Goal: Information Seeking & Learning: Learn about a topic

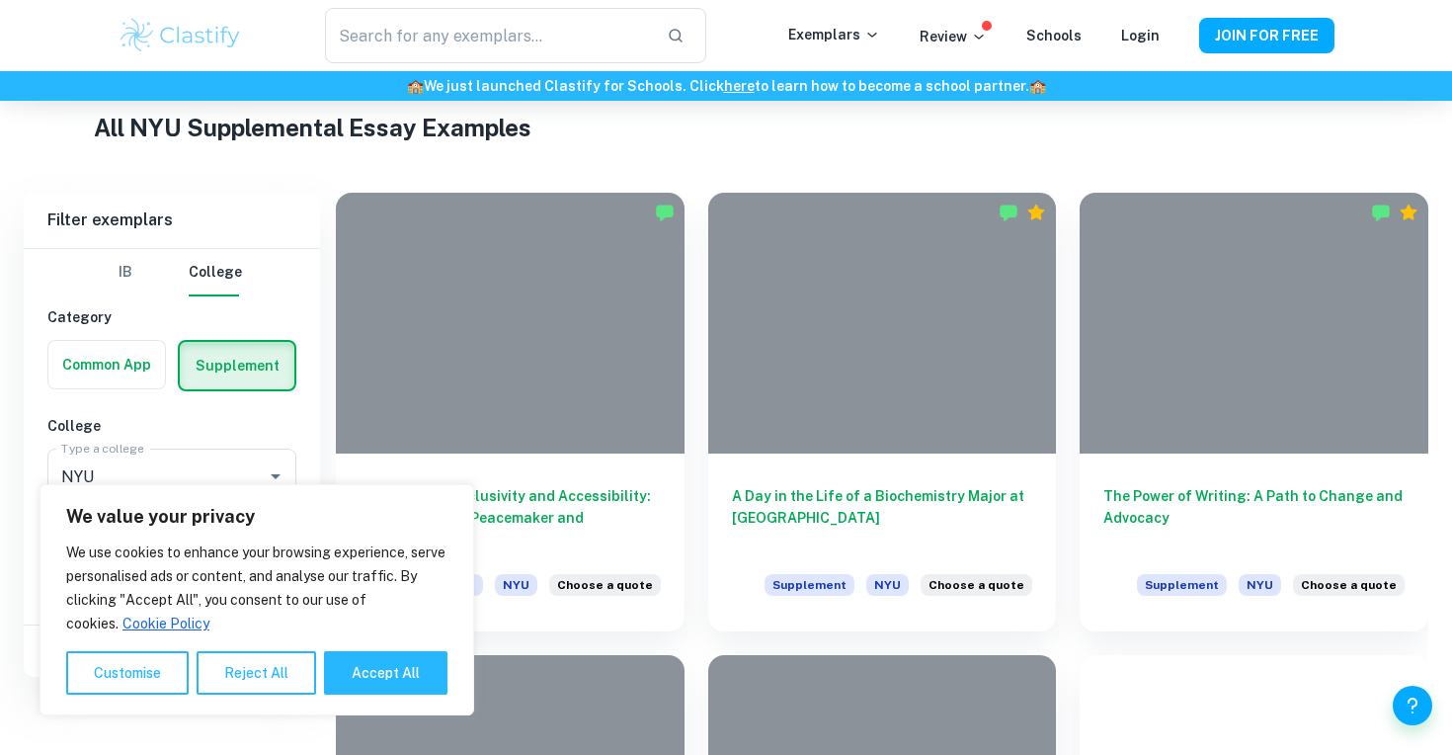
scroll to position [414, 0]
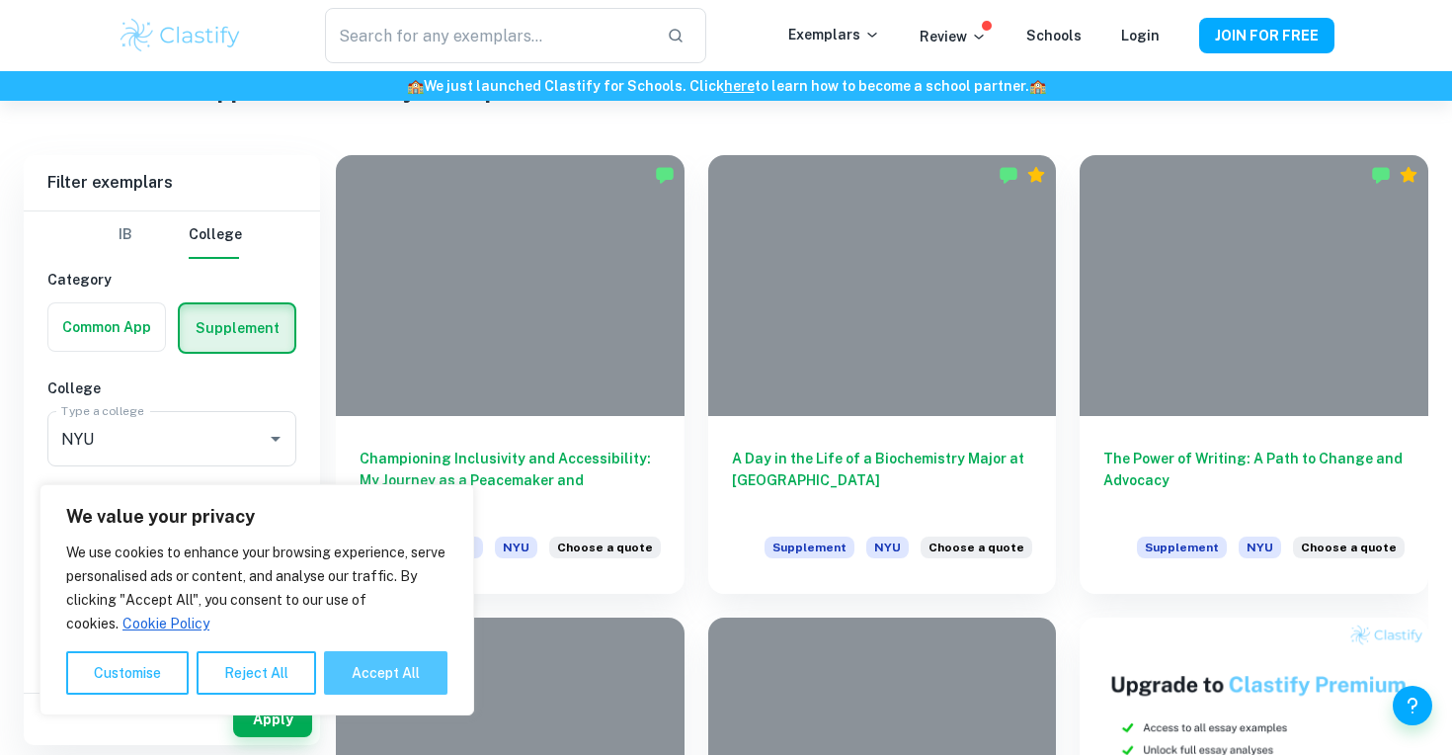
click at [398, 679] on button "Accept All" at bounding box center [385, 672] width 123 height 43
checkbox input "true"
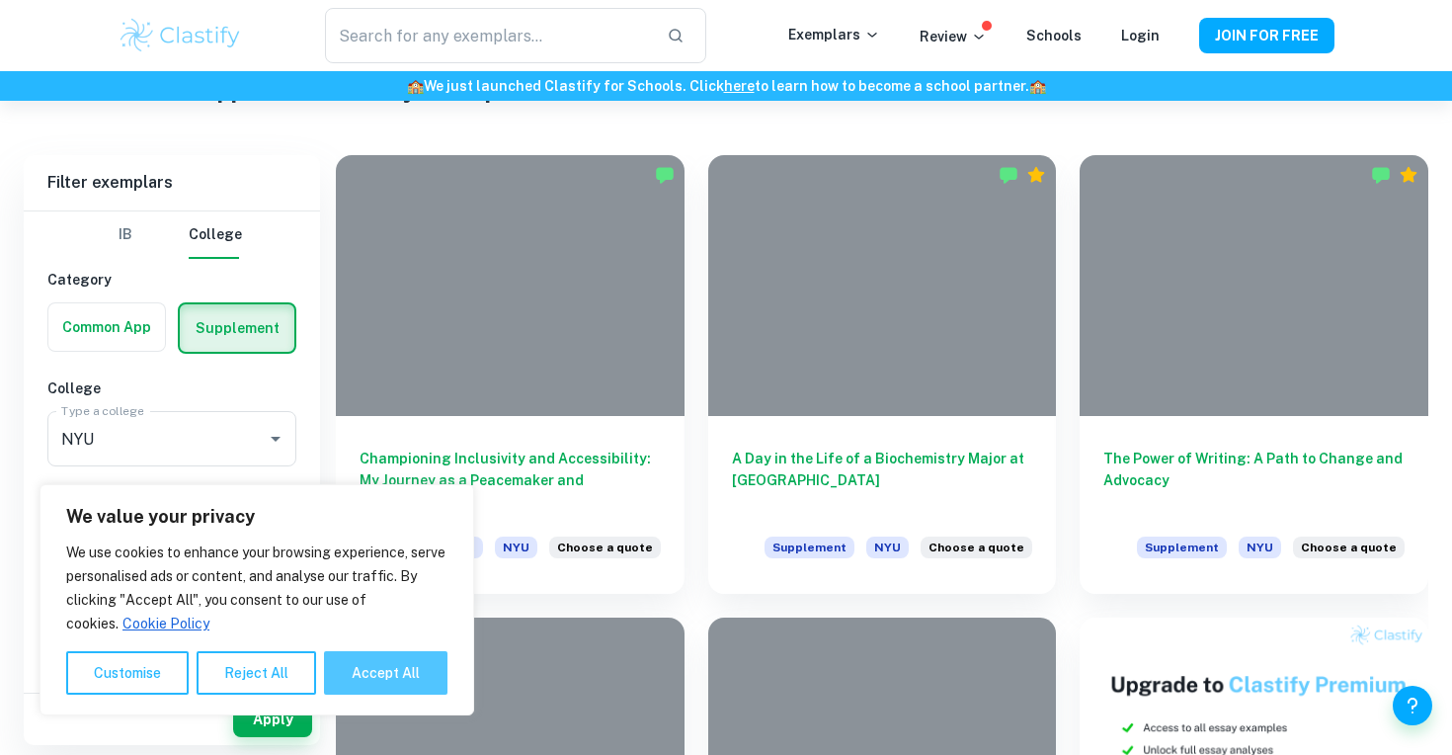
checkbox input "true"
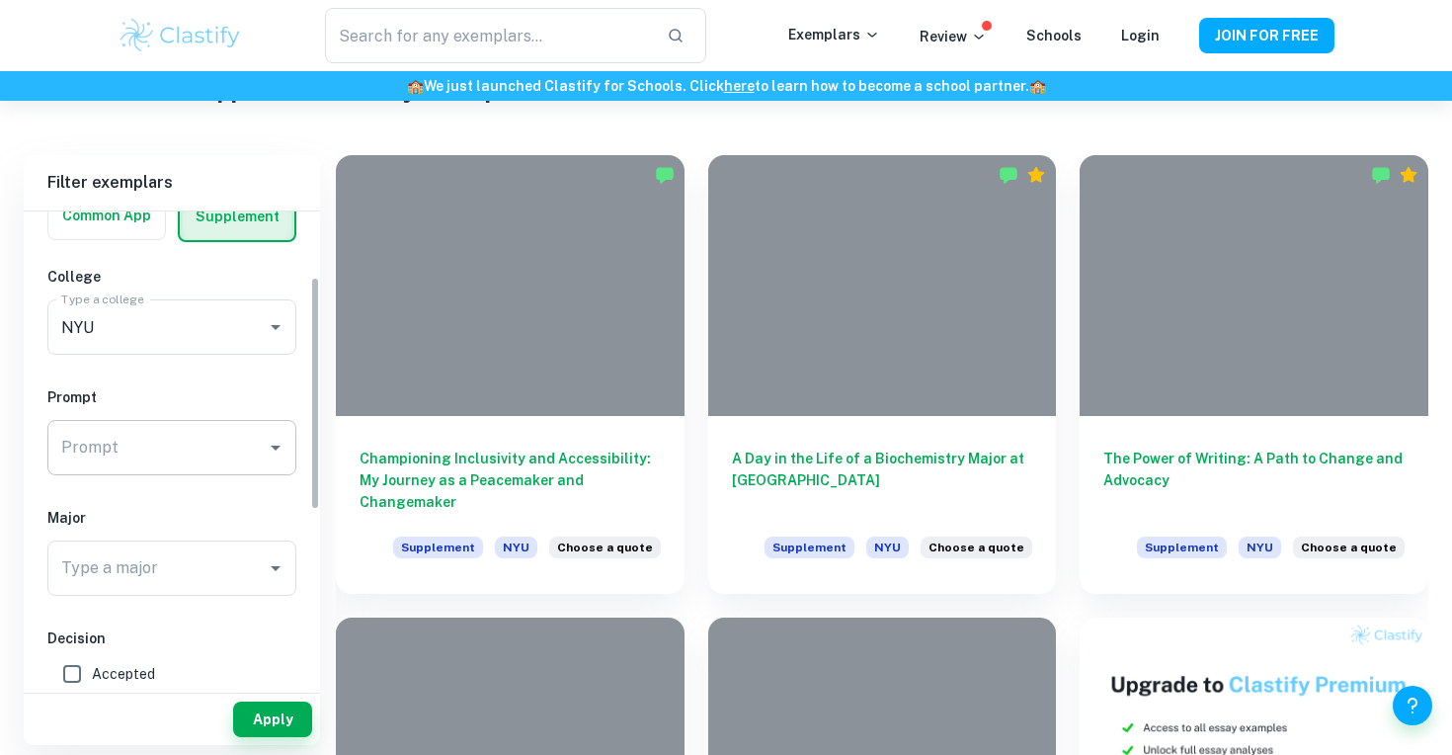
scroll to position [141, 0]
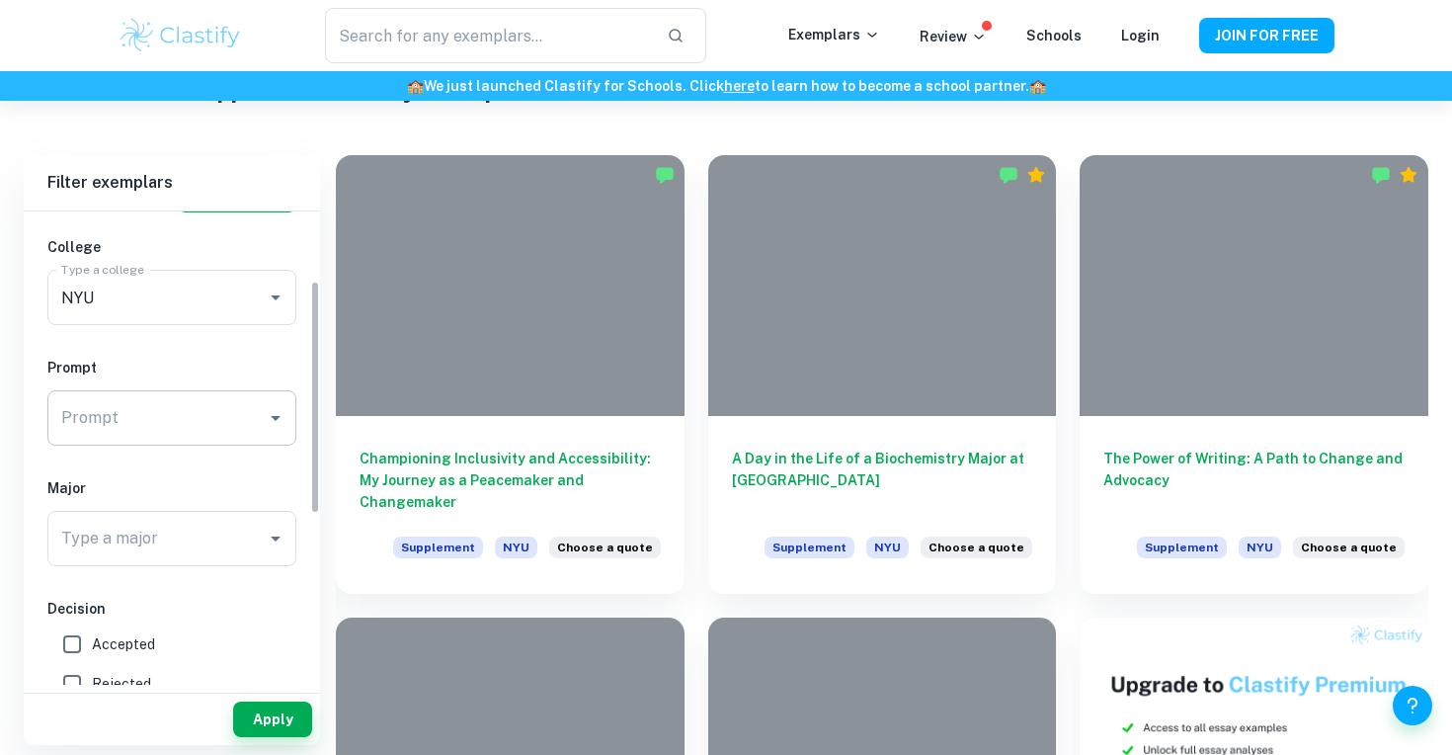
click at [230, 413] on input "Prompt" at bounding box center [156, 418] width 201 height 38
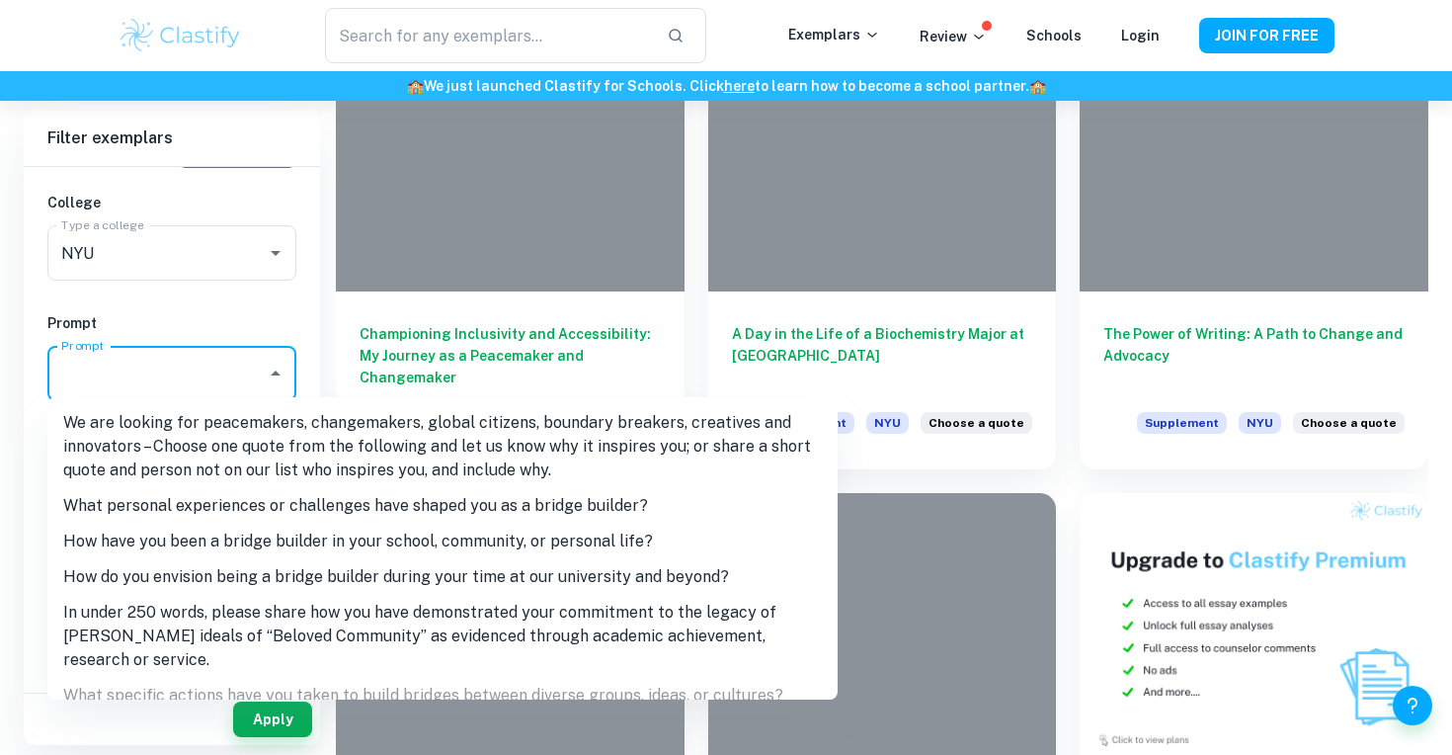
scroll to position [534, 0]
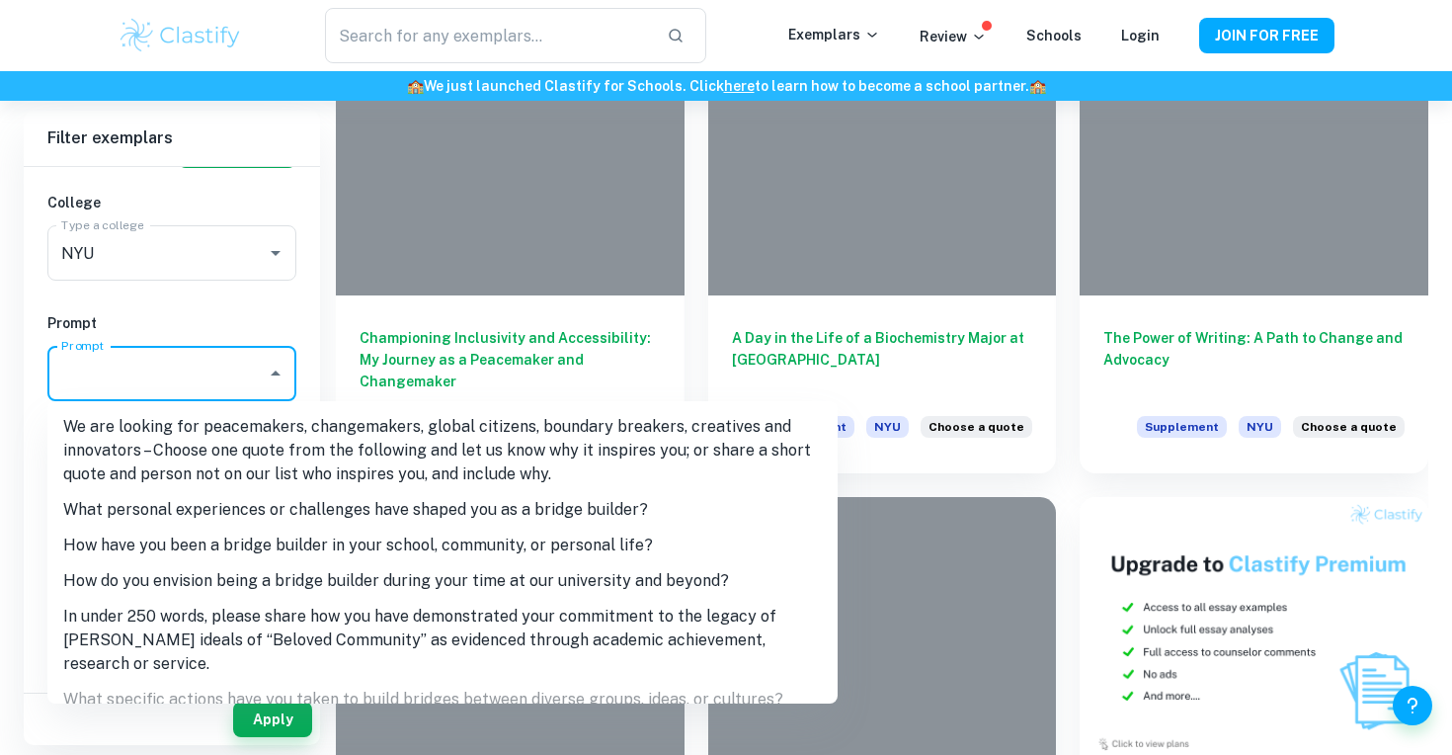
click at [221, 519] on li "What personal experiences or challenges have shaped you as a bridge builder?" at bounding box center [442, 510] width 790 height 36
type input "What personal experiences or challenges have shaped you as a bridge builder?"
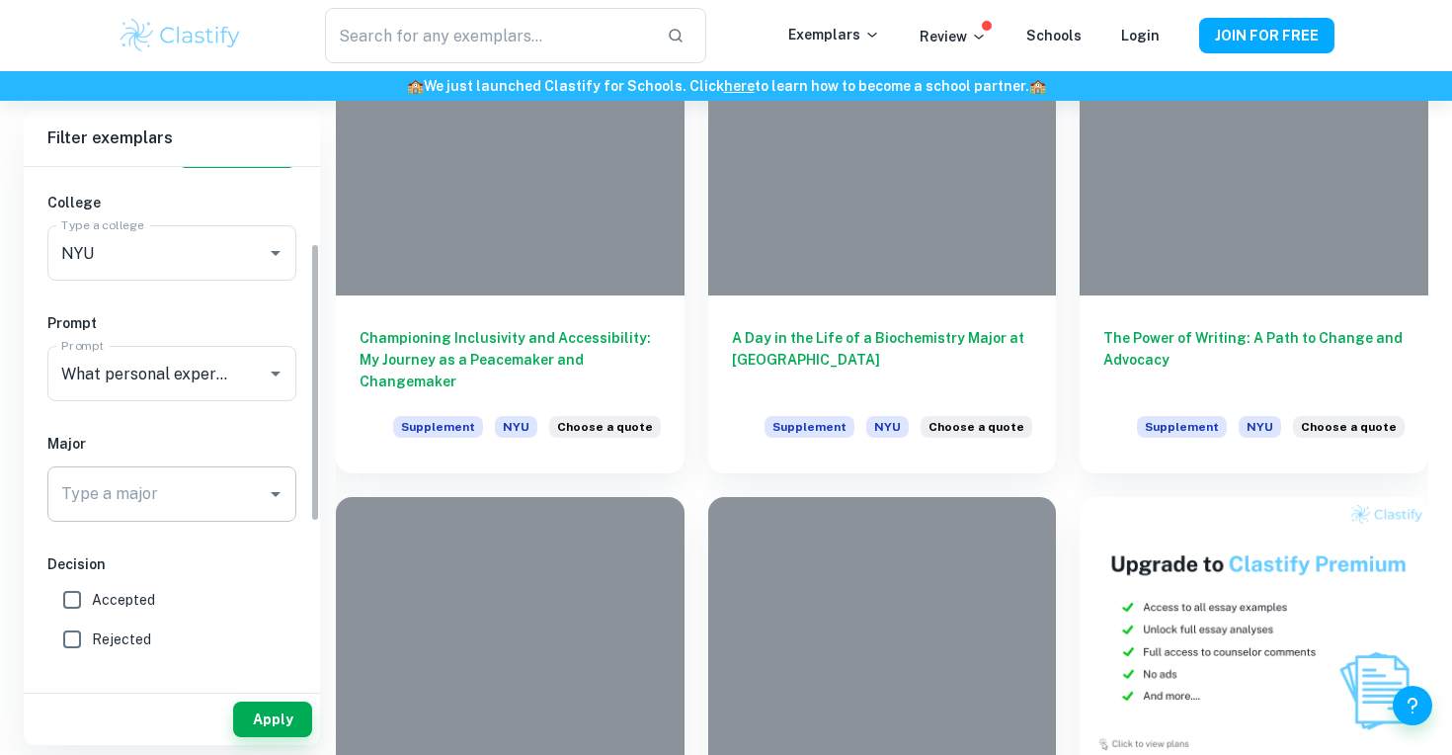
click at [187, 484] on input "Type a major" at bounding box center [156, 494] width 201 height 38
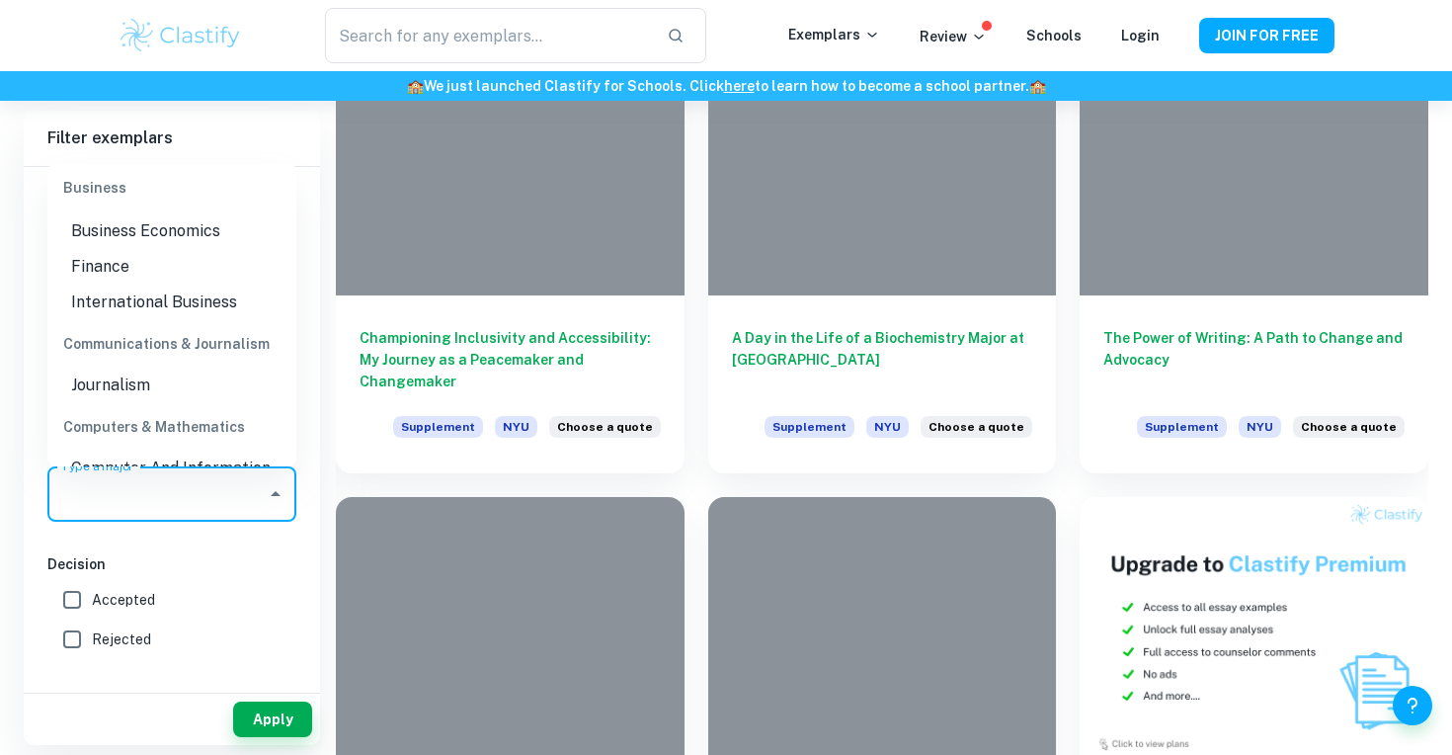
scroll to position [559, 0]
click at [35, 603] on div "IB College Category Common App Supplement College Type a college NYU Type a col…" at bounding box center [172, 506] width 296 height 960
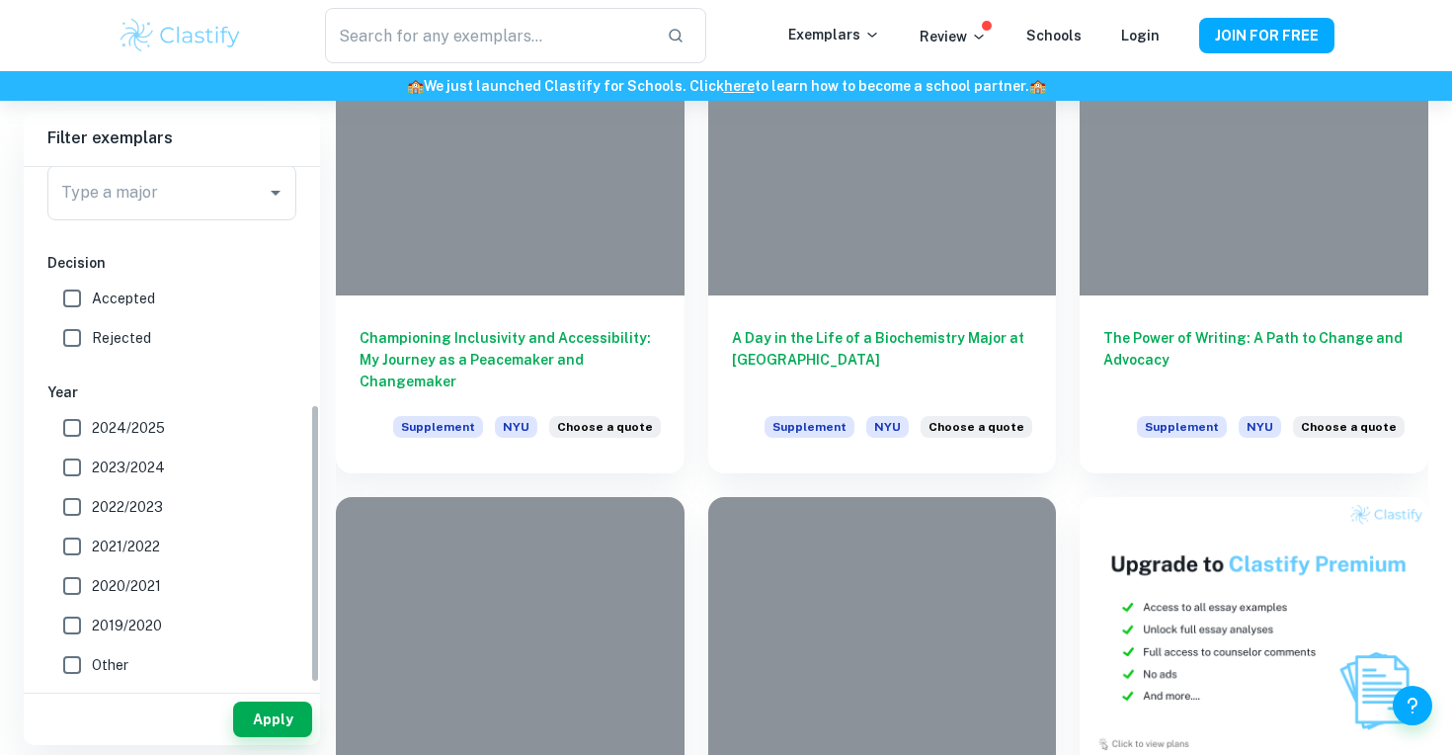
scroll to position [0, 0]
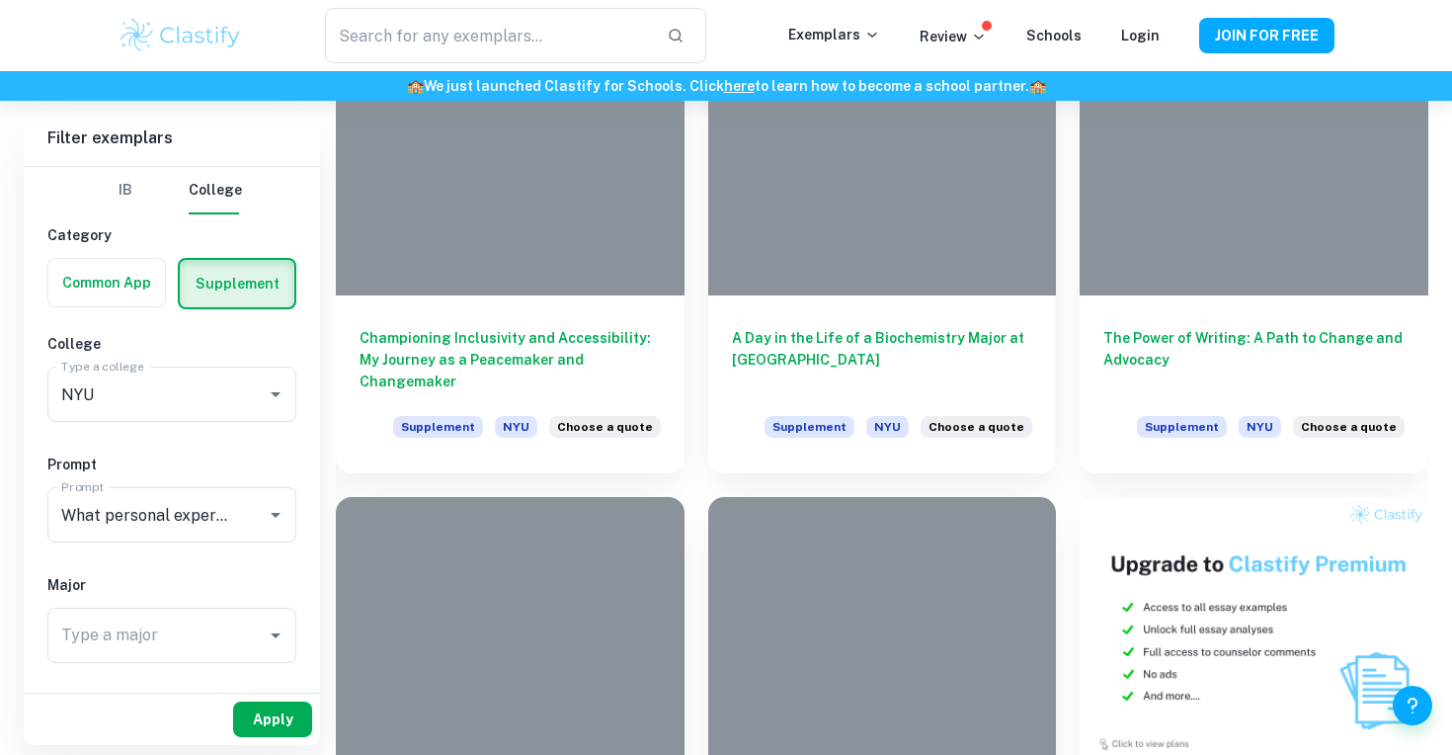
click at [297, 718] on button "Apply" at bounding box center [272, 719] width 79 height 36
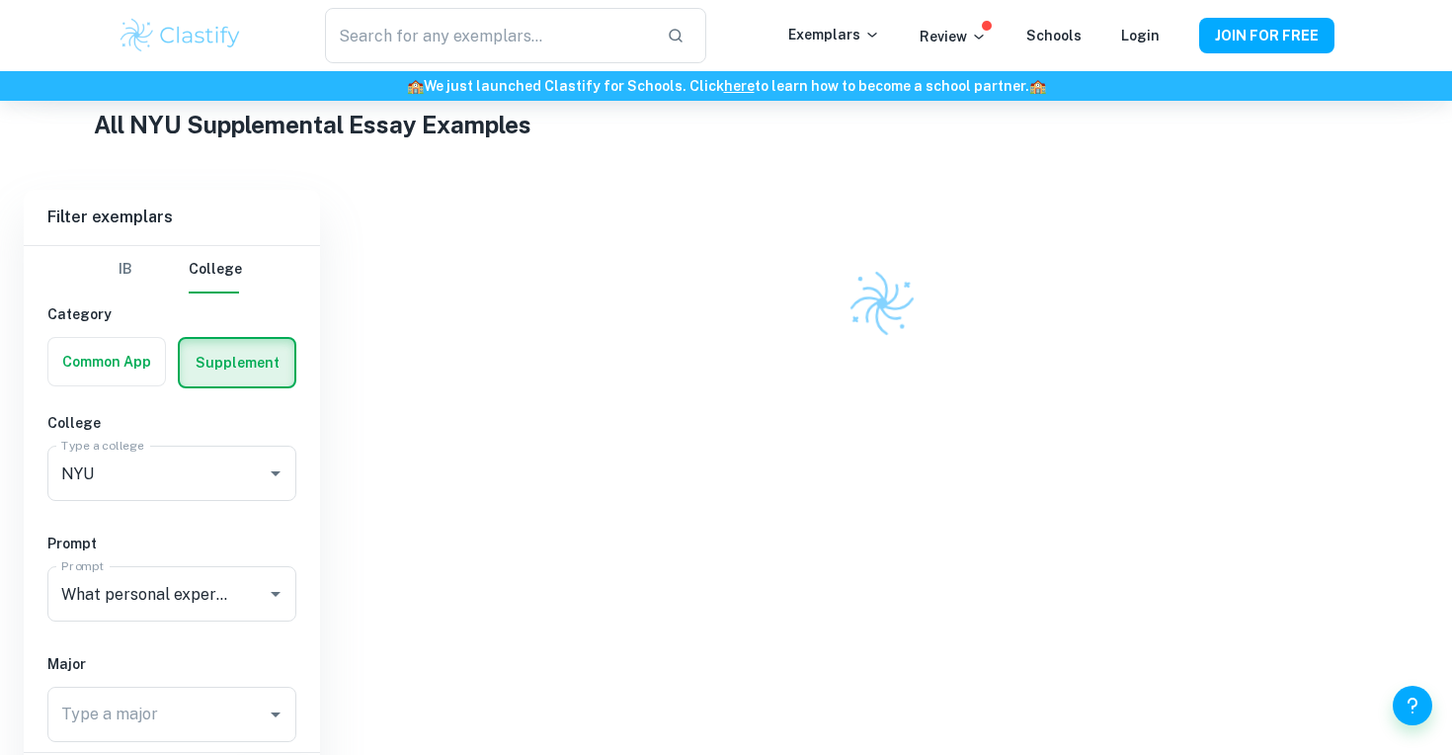
scroll to position [534, 0]
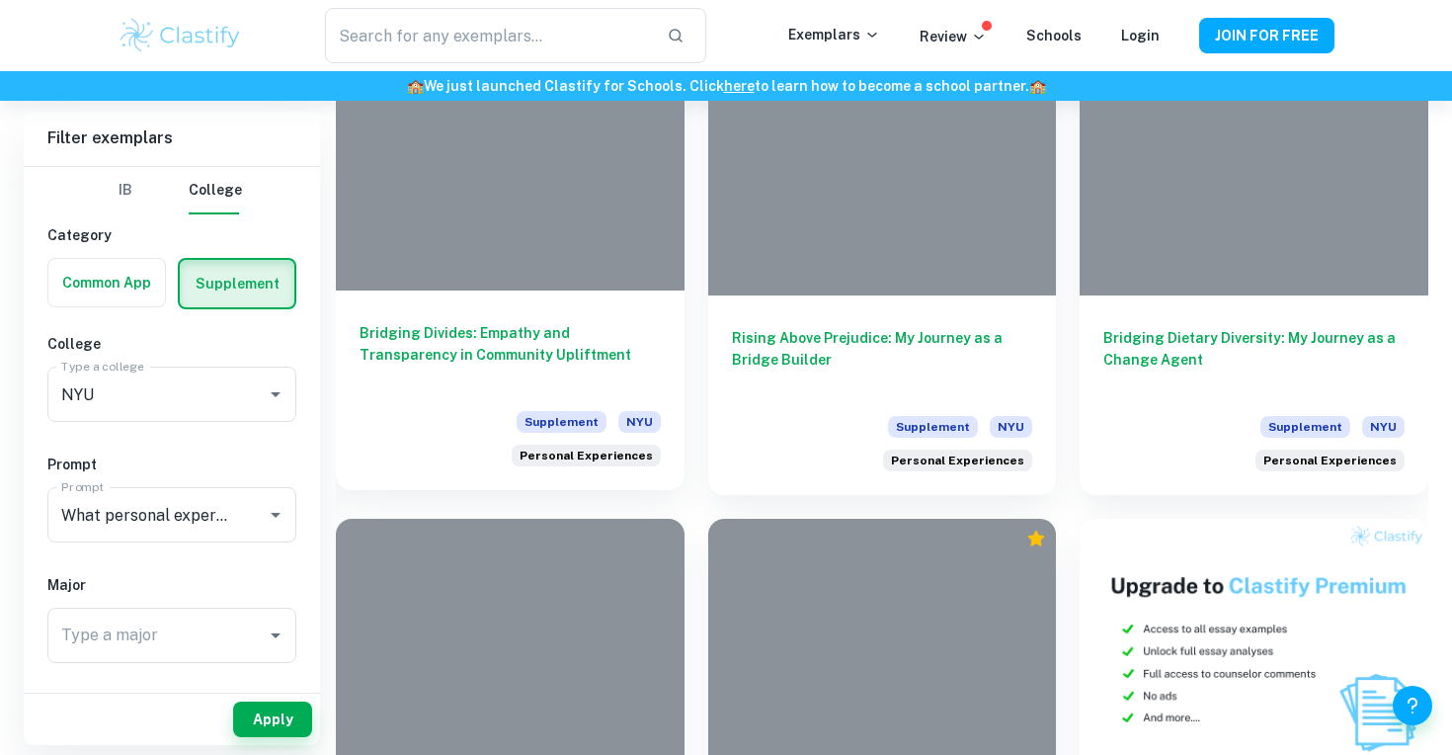
click at [603, 291] on div "Bridging Divides: Empathy and Transparency in Community Upliftment Supplement N…" at bounding box center [510, 390] width 349 height 200
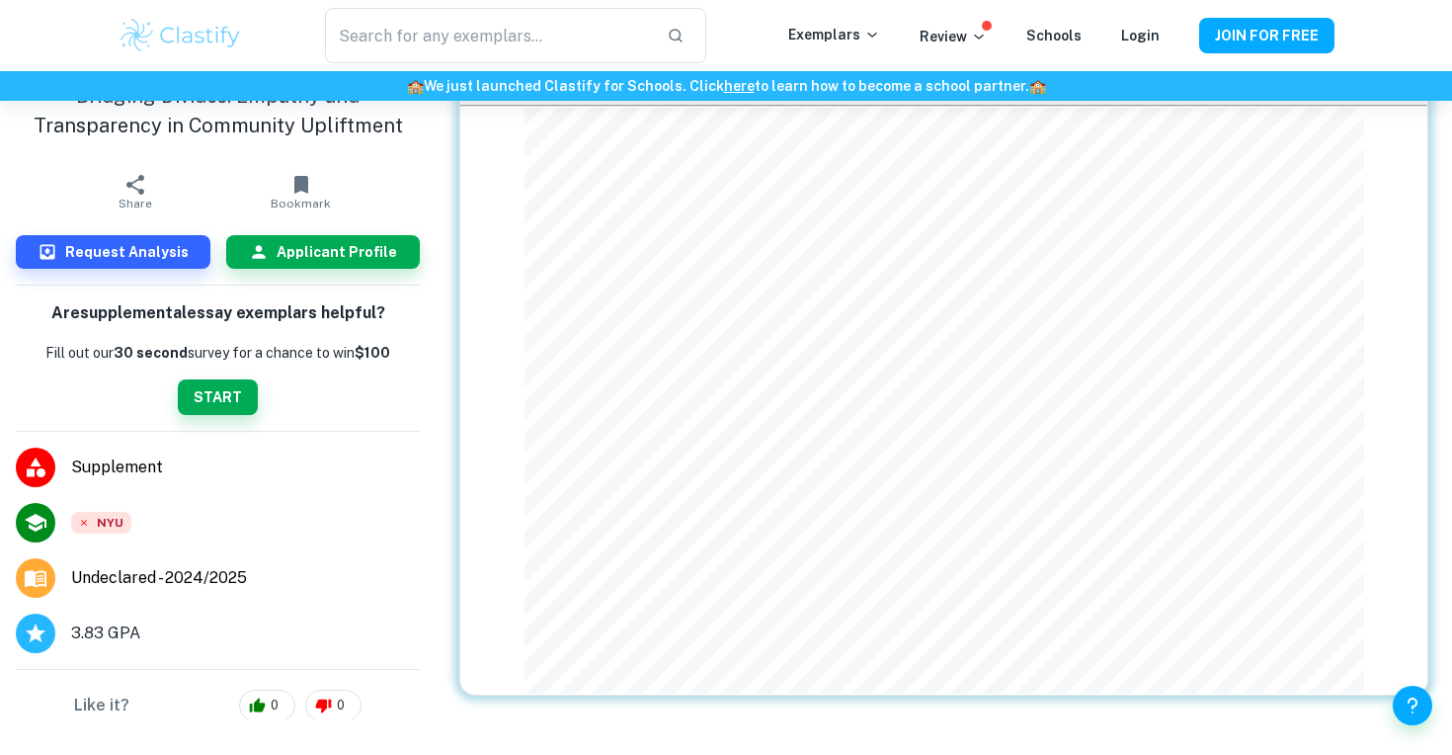
scroll to position [101, 0]
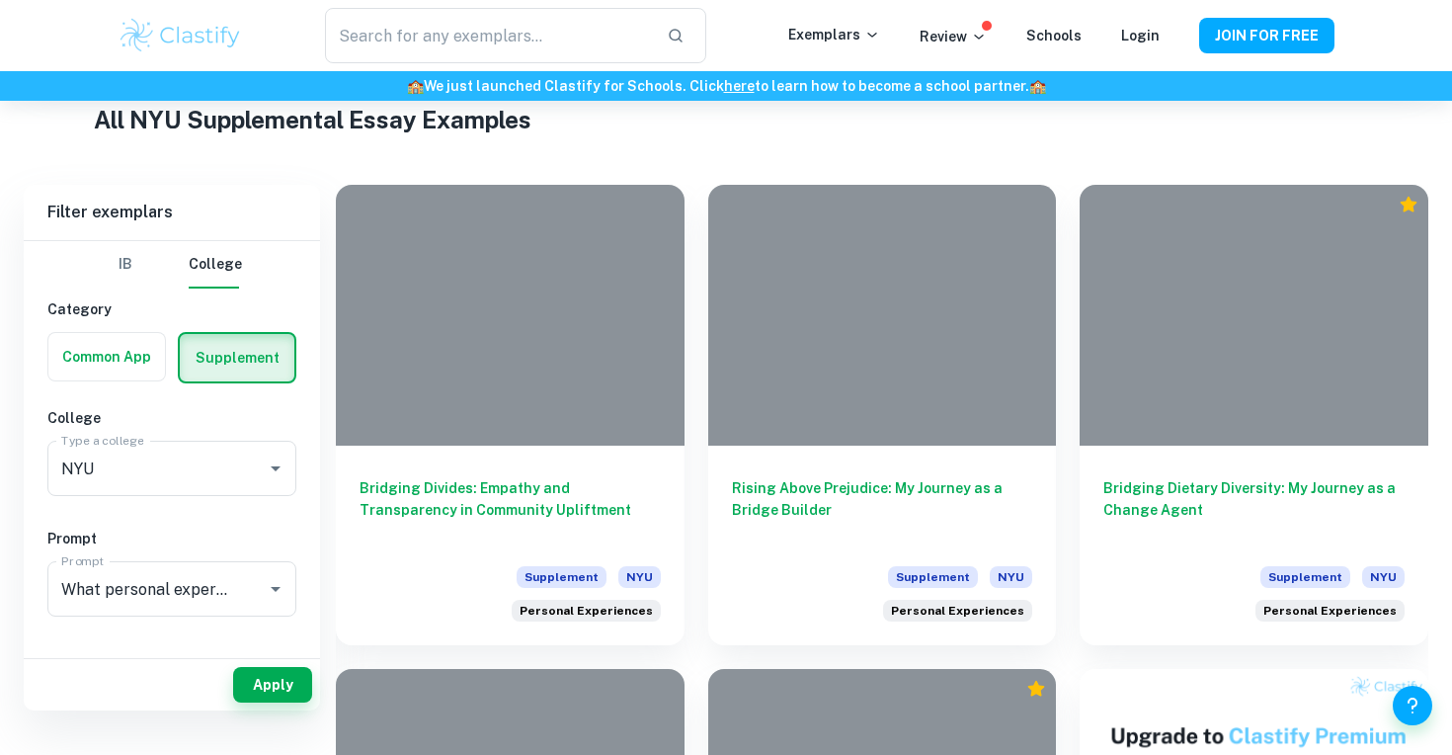
scroll to position [430, 0]
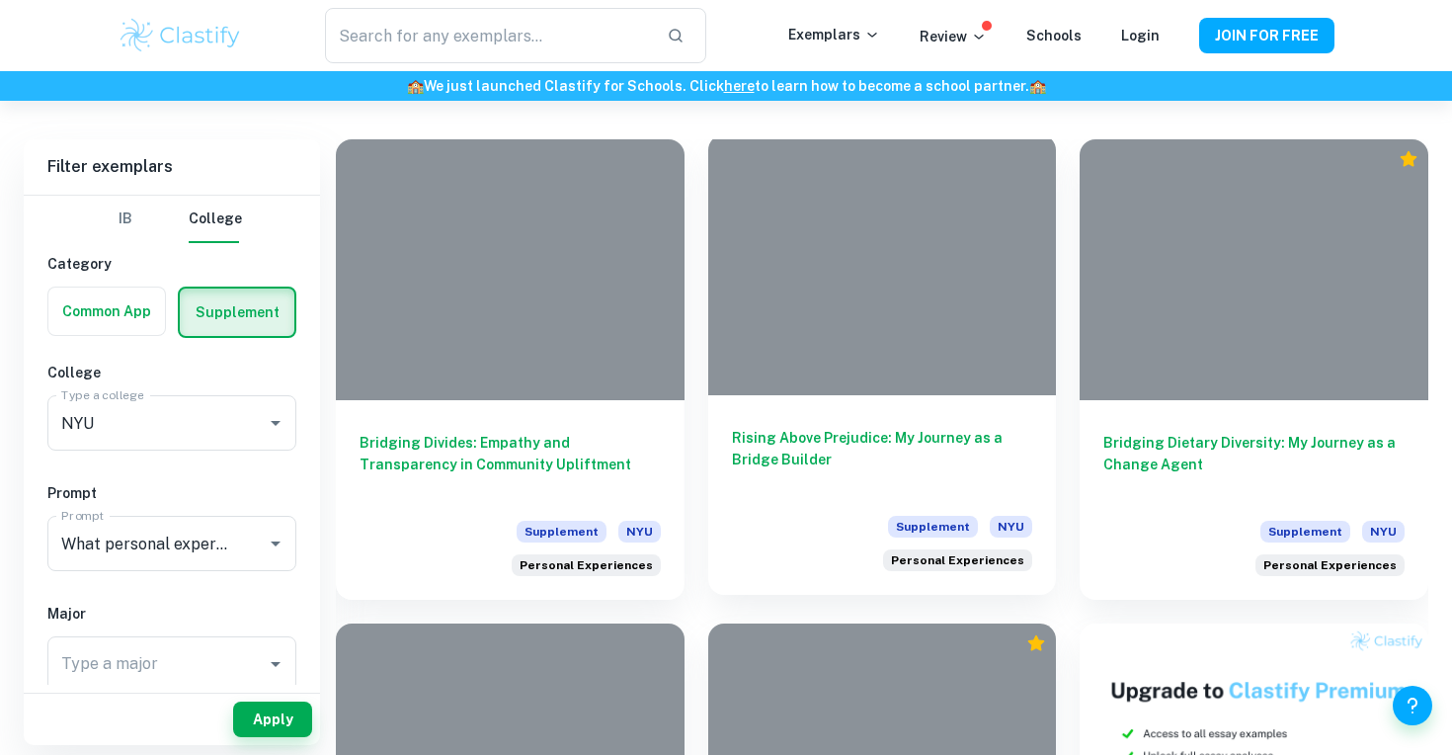
click at [822, 462] on h6 "Rising Above Prejudice: My Journey as a Bridge Builder" at bounding box center [882, 459] width 301 height 65
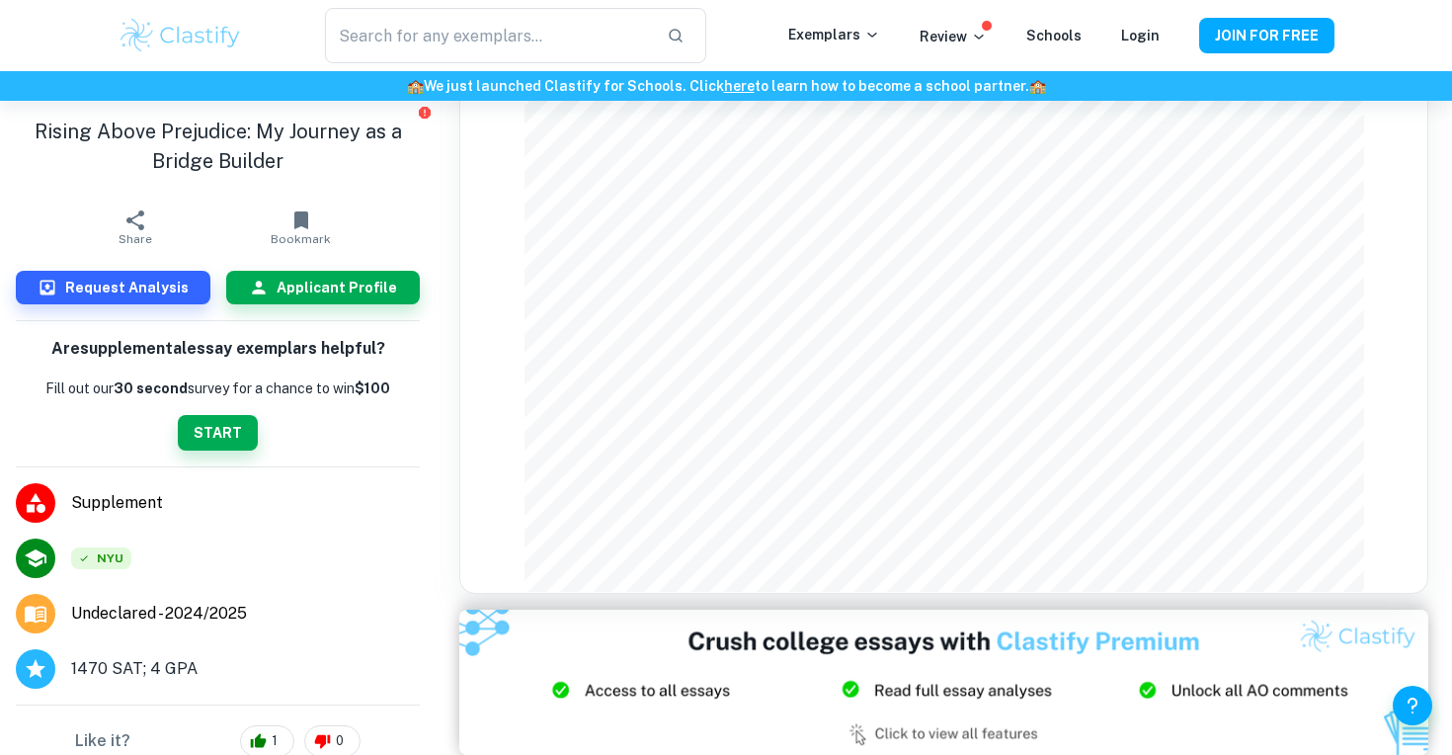
scroll to position [911, 0]
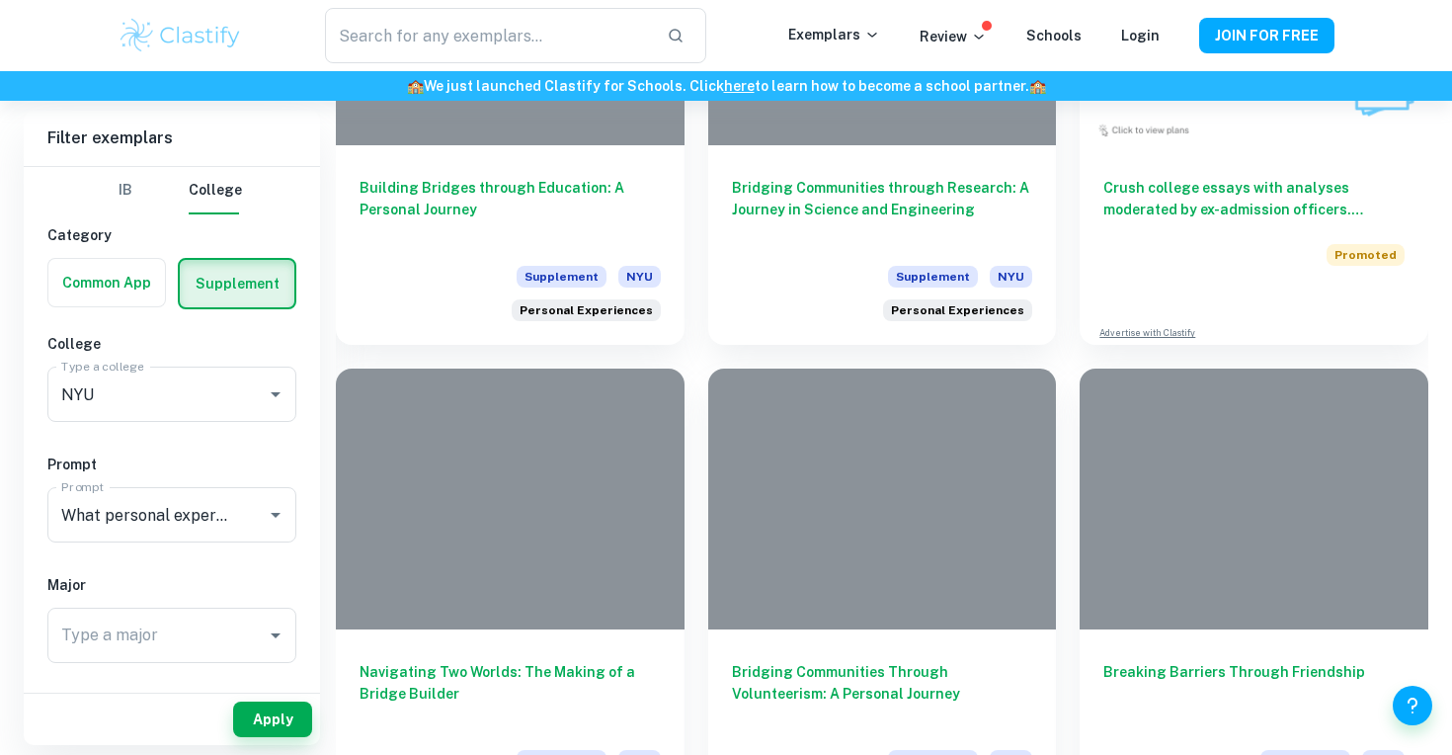
scroll to position [1172, 0]
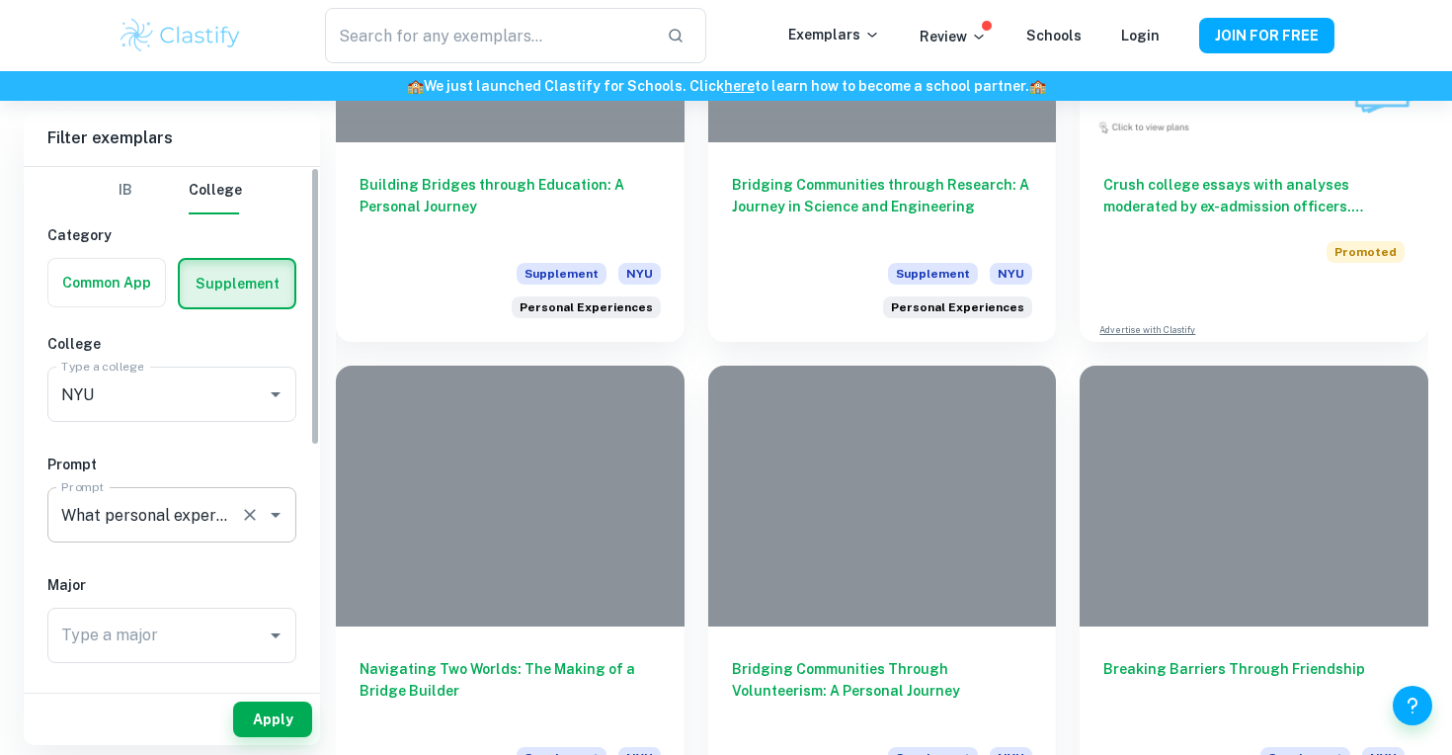
click at [201, 526] on input "What personal experiences or challenges have shaped you as a bridge builder?" at bounding box center [144, 515] width 176 height 38
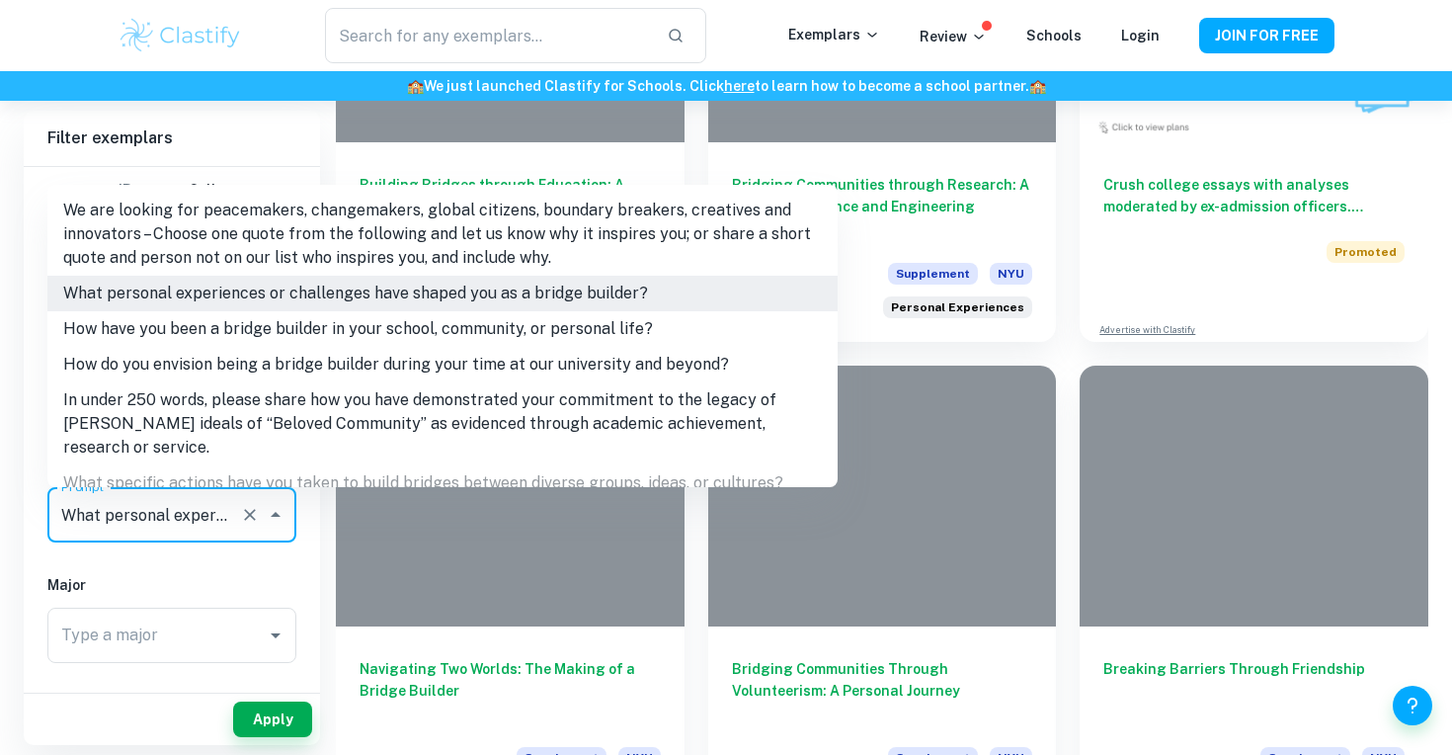
click at [114, 518] on input "What personal experiences or challenges have shaped you as a bridge builder?" at bounding box center [144, 515] width 176 height 38
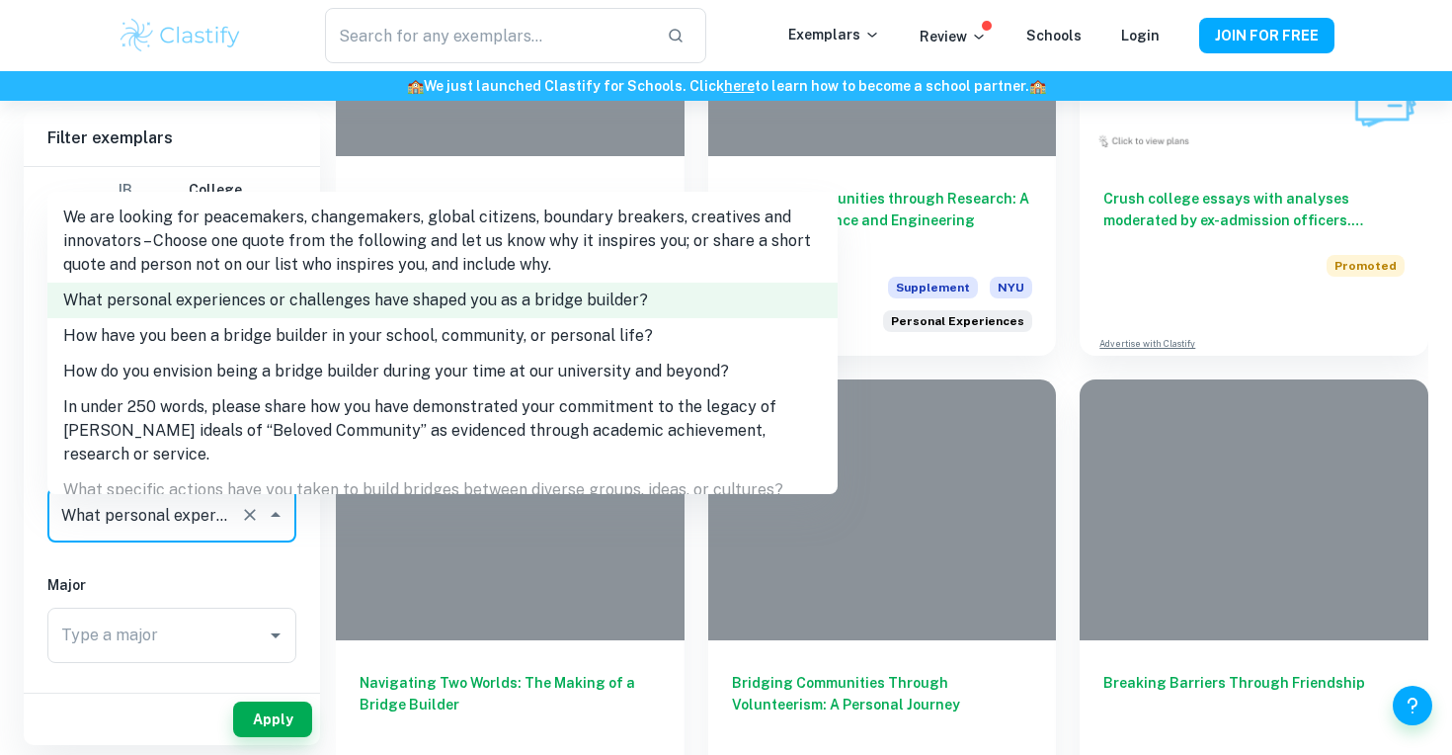
scroll to position [1166, 0]
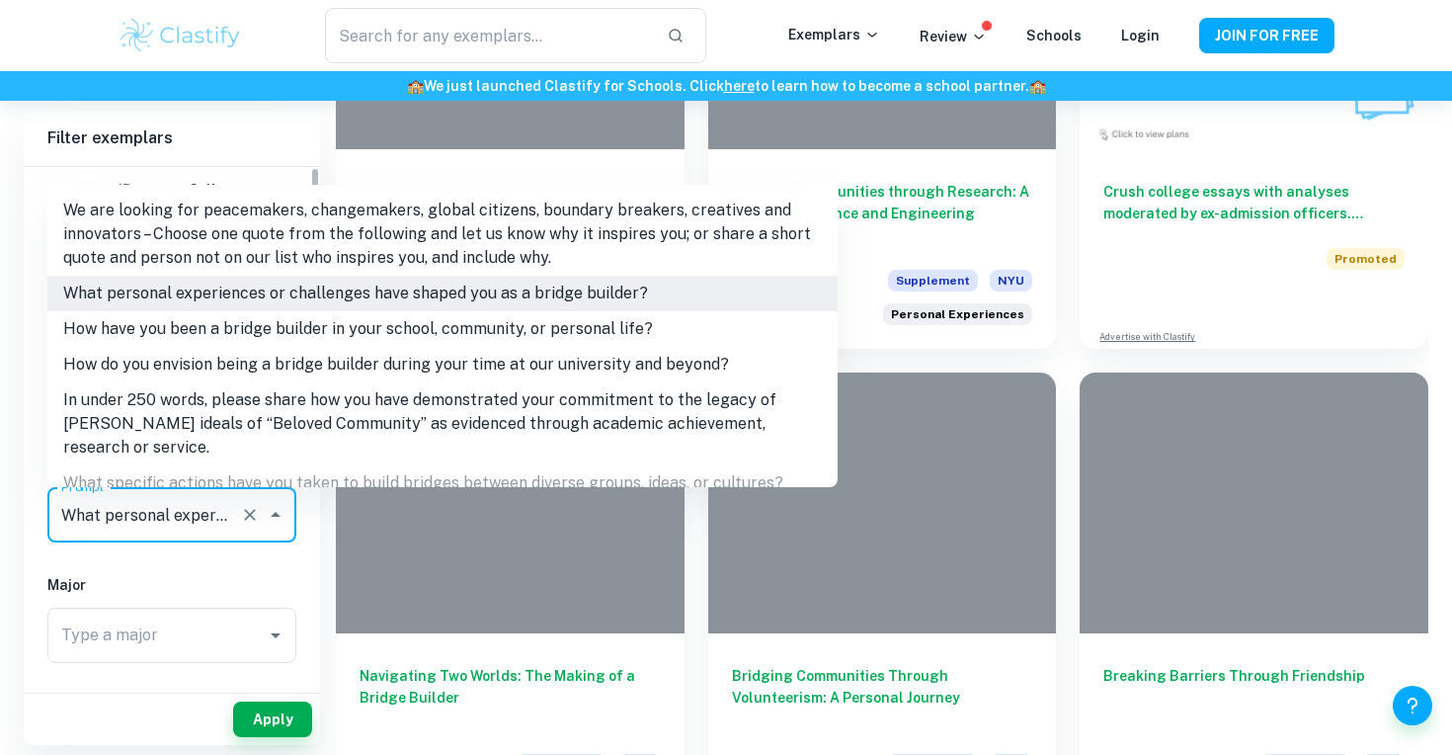
click at [171, 512] on input "What personal experiences or challenges have shaped you as a bridge builder?" at bounding box center [144, 515] width 176 height 38
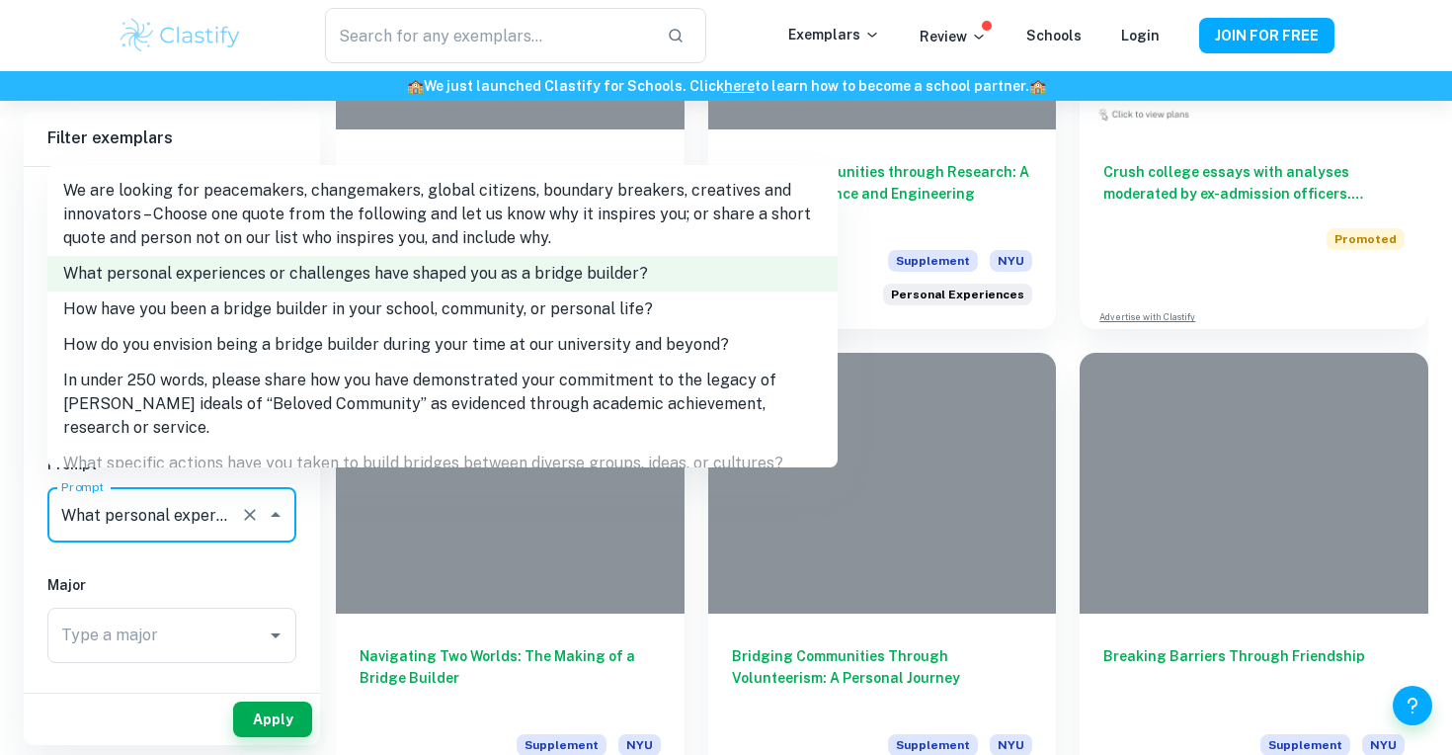
scroll to position [1191, 0]
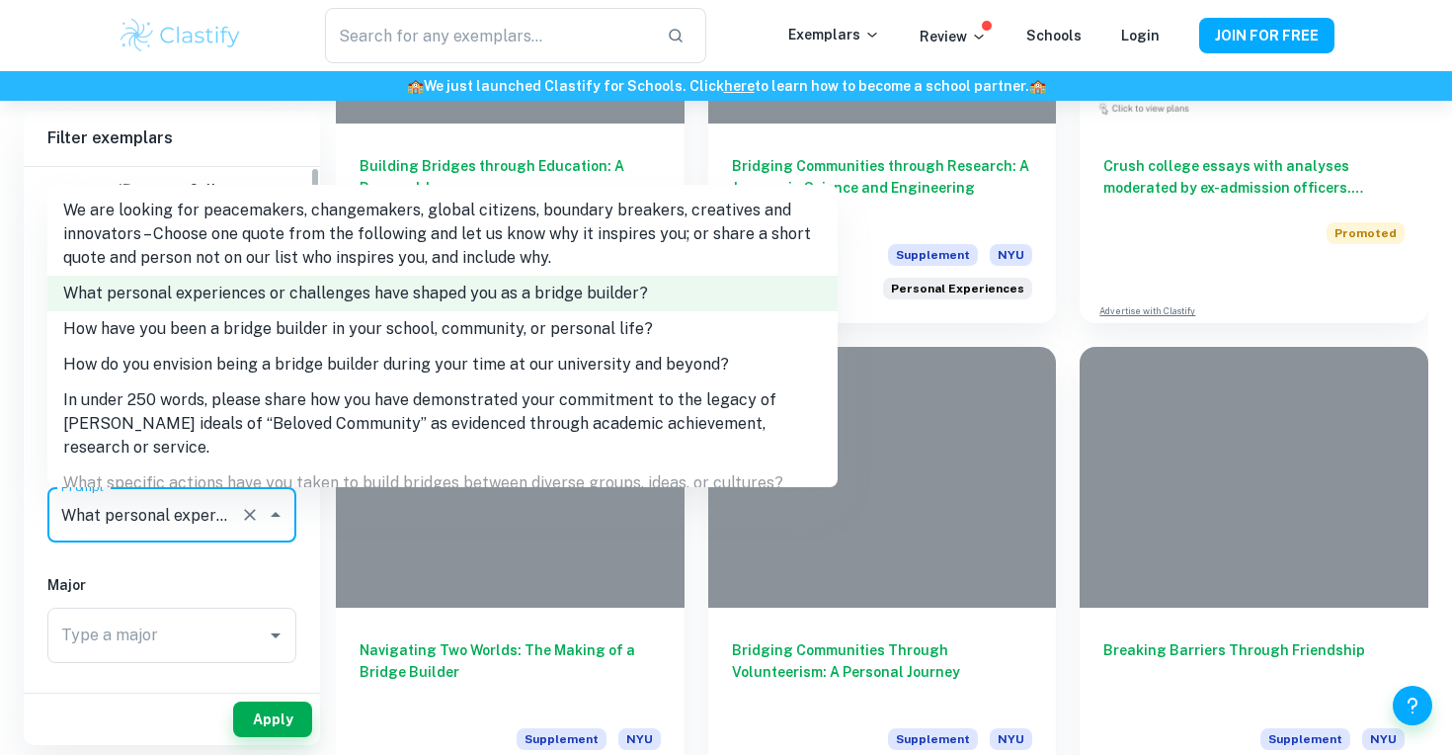
click at [167, 592] on h6 "Major" at bounding box center [171, 585] width 249 height 22
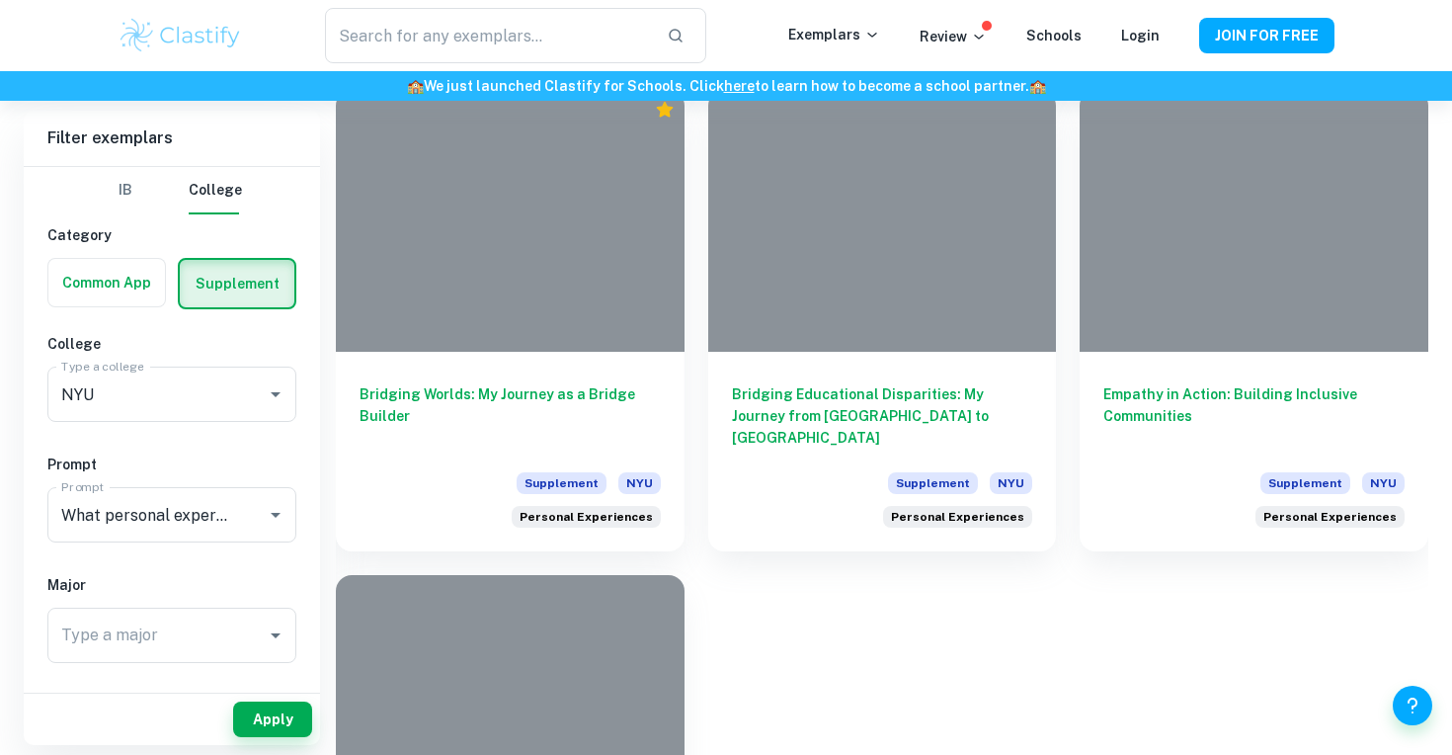
scroll to position [2104, 0]
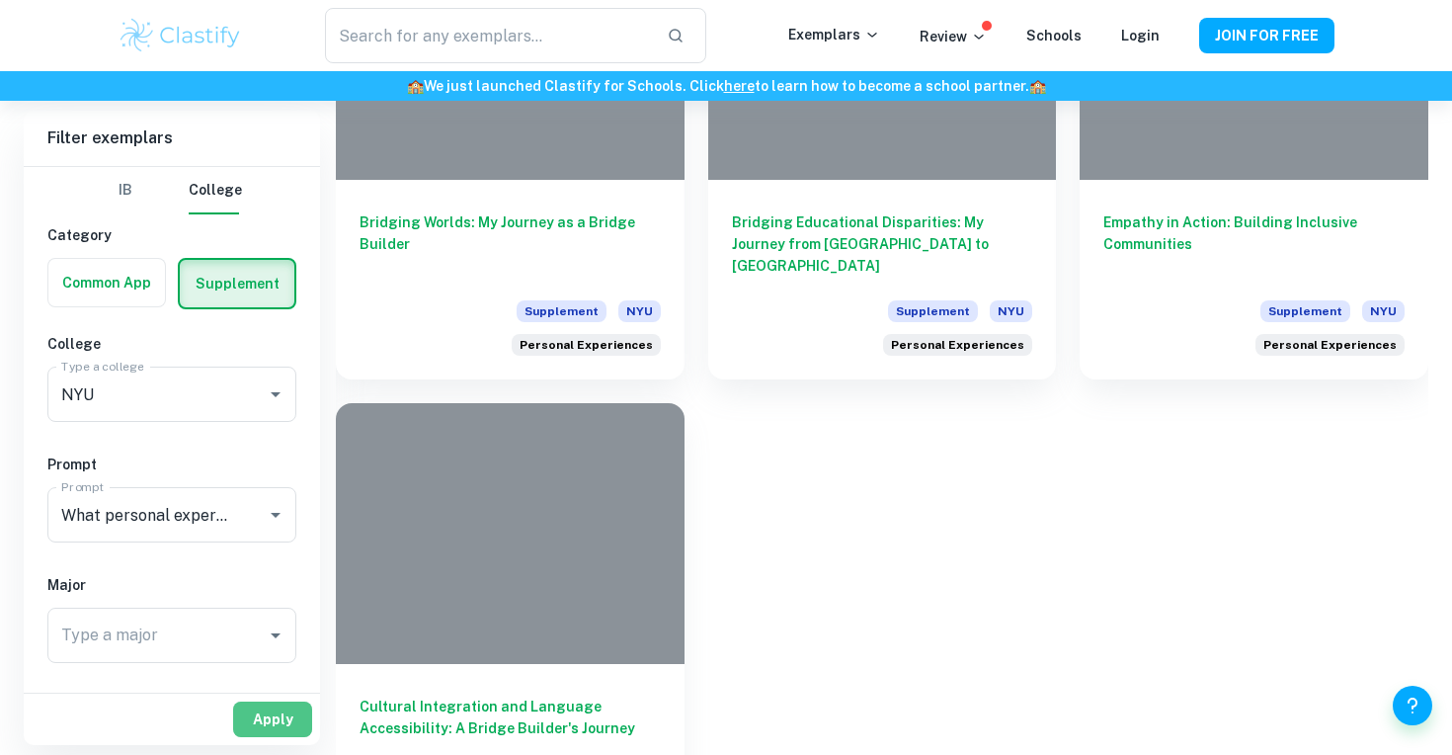
click at [291, 716] on button "Apply" at bounding box center [272, 719] width 79 height 36
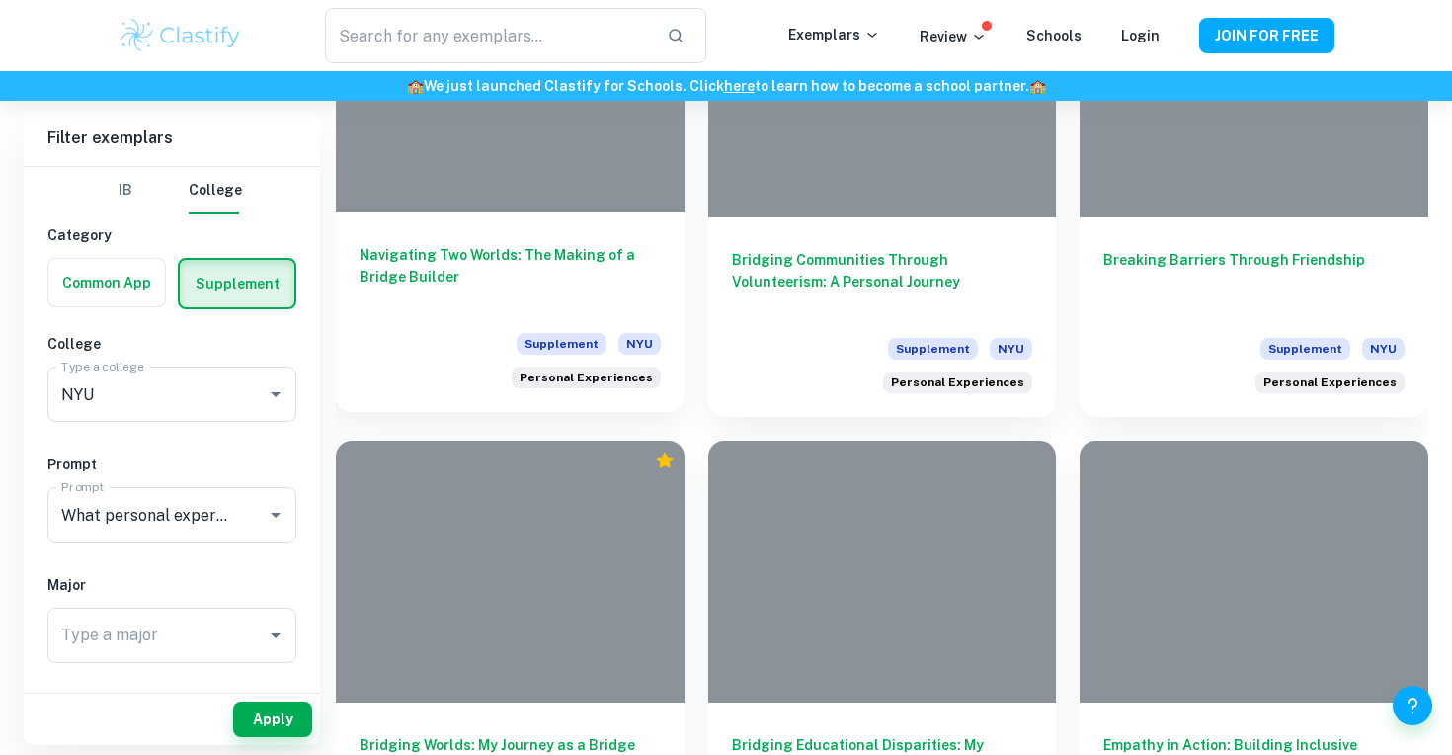
scroll to position [1492, 0]
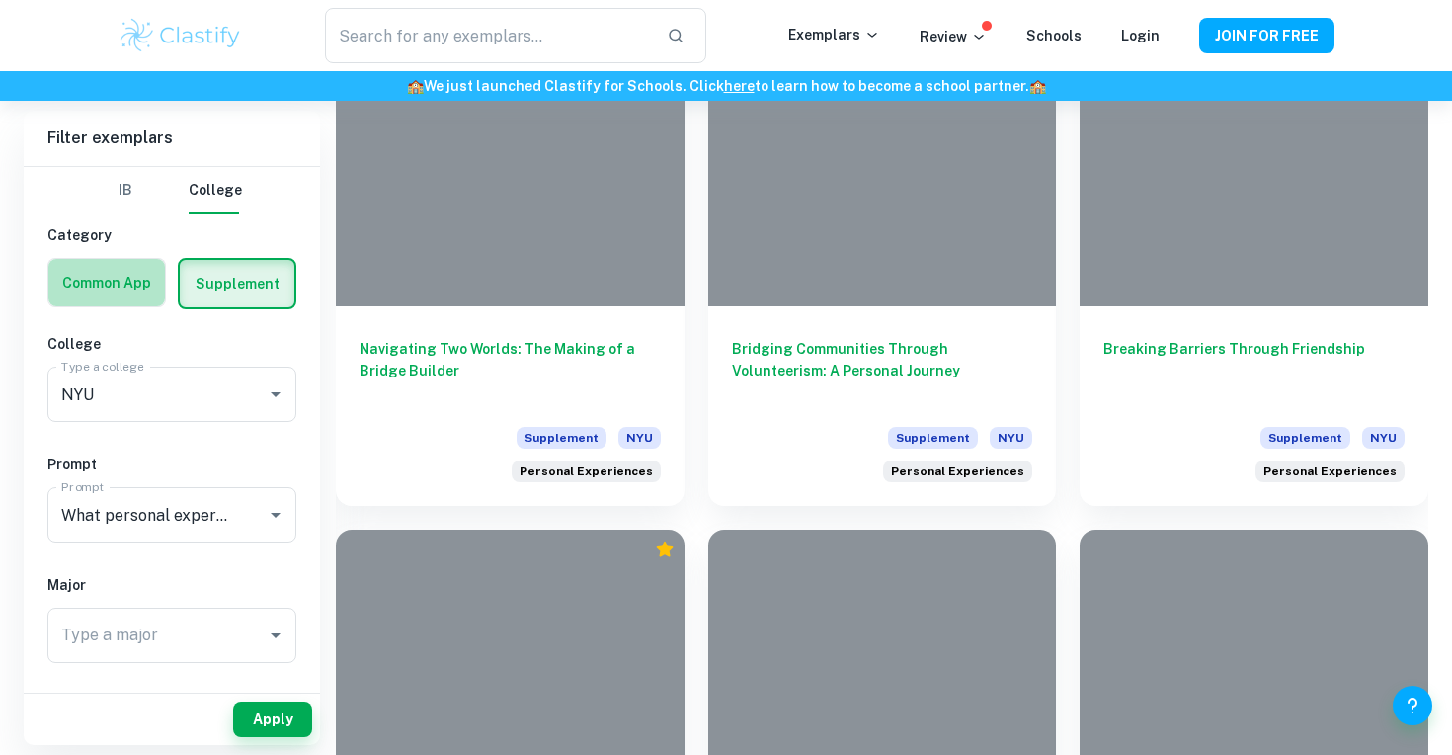
click at [127, 281] on label "button" at bounding box center [106, 282] width 117 height 47
click at [0, 0] on input "radio" at bounding box center [0, 0] width 0 height 0
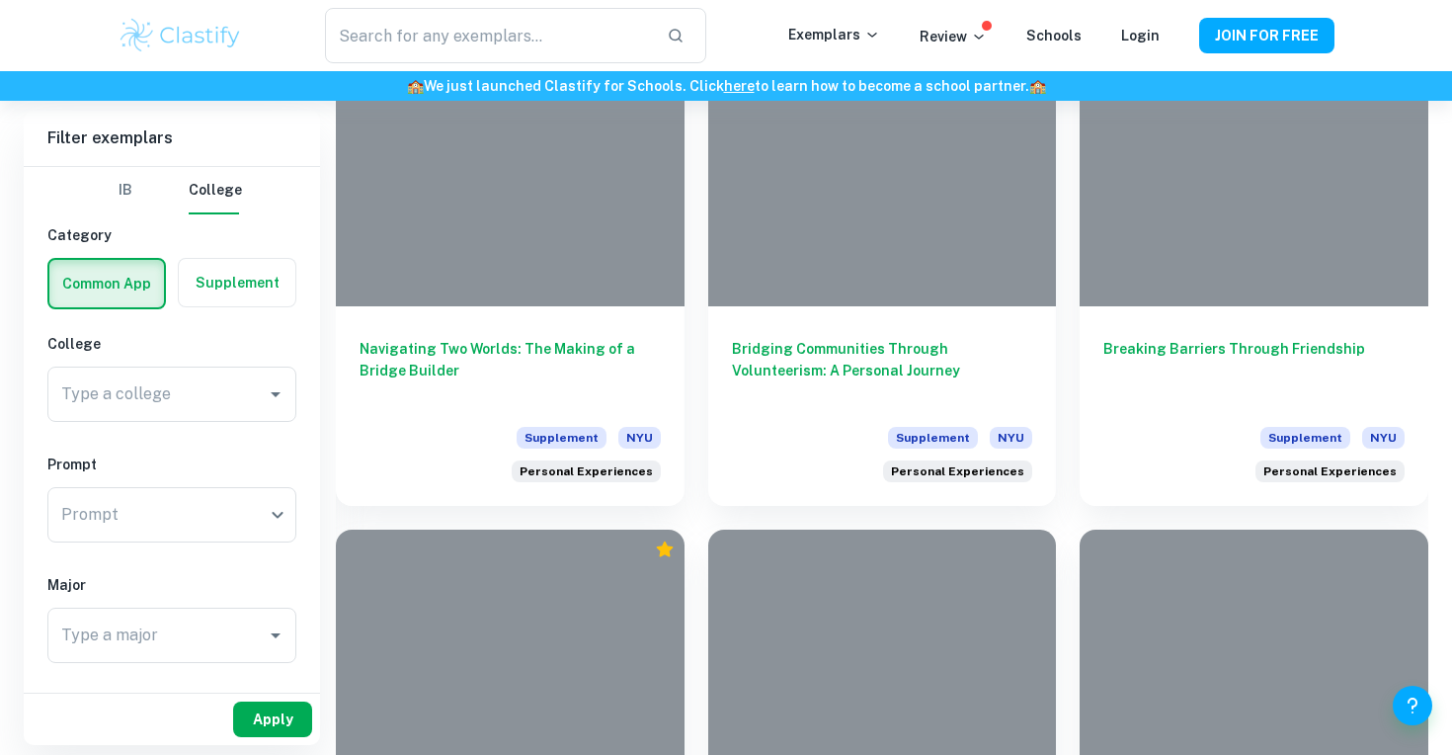
click at [254, 720] on button "Apply" at bounding box center [272, 719] width 79 height 36
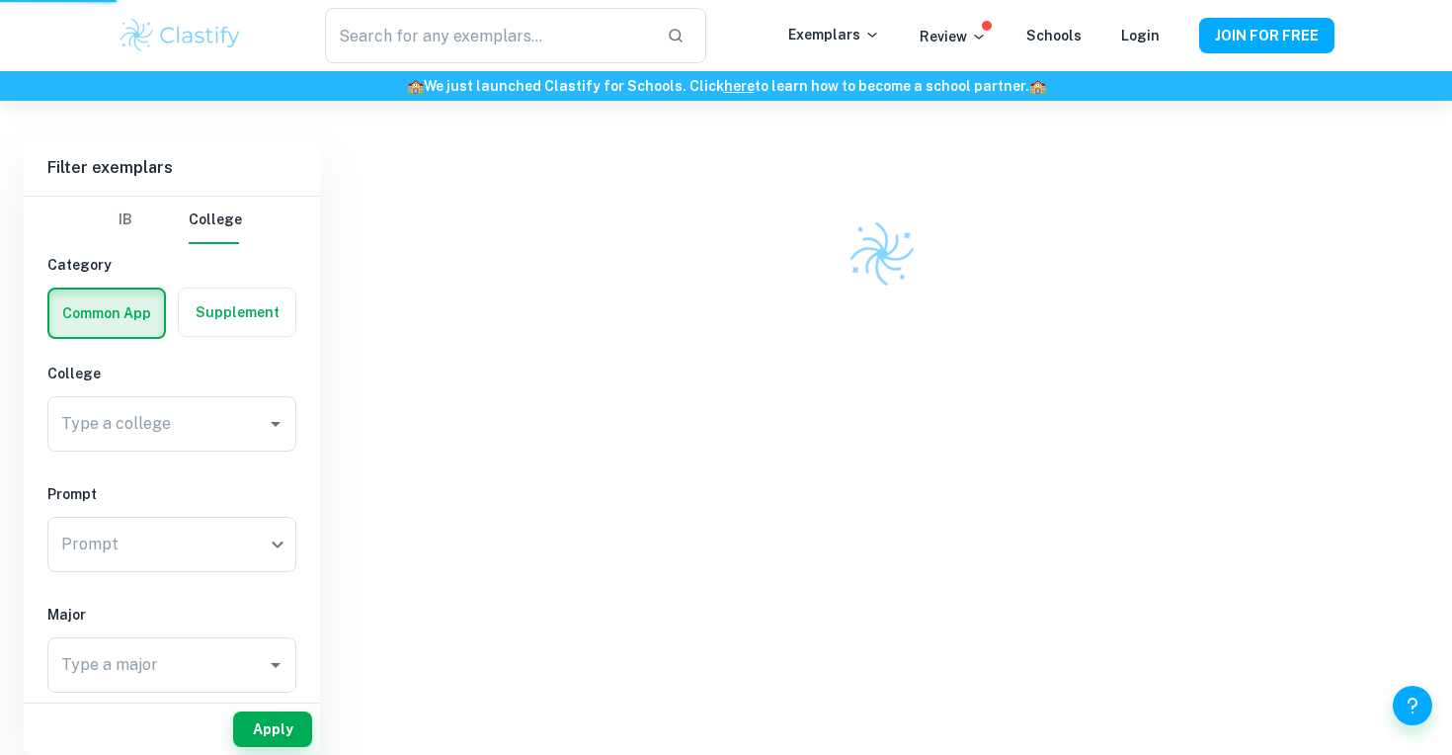
scroll to position [379, 0]
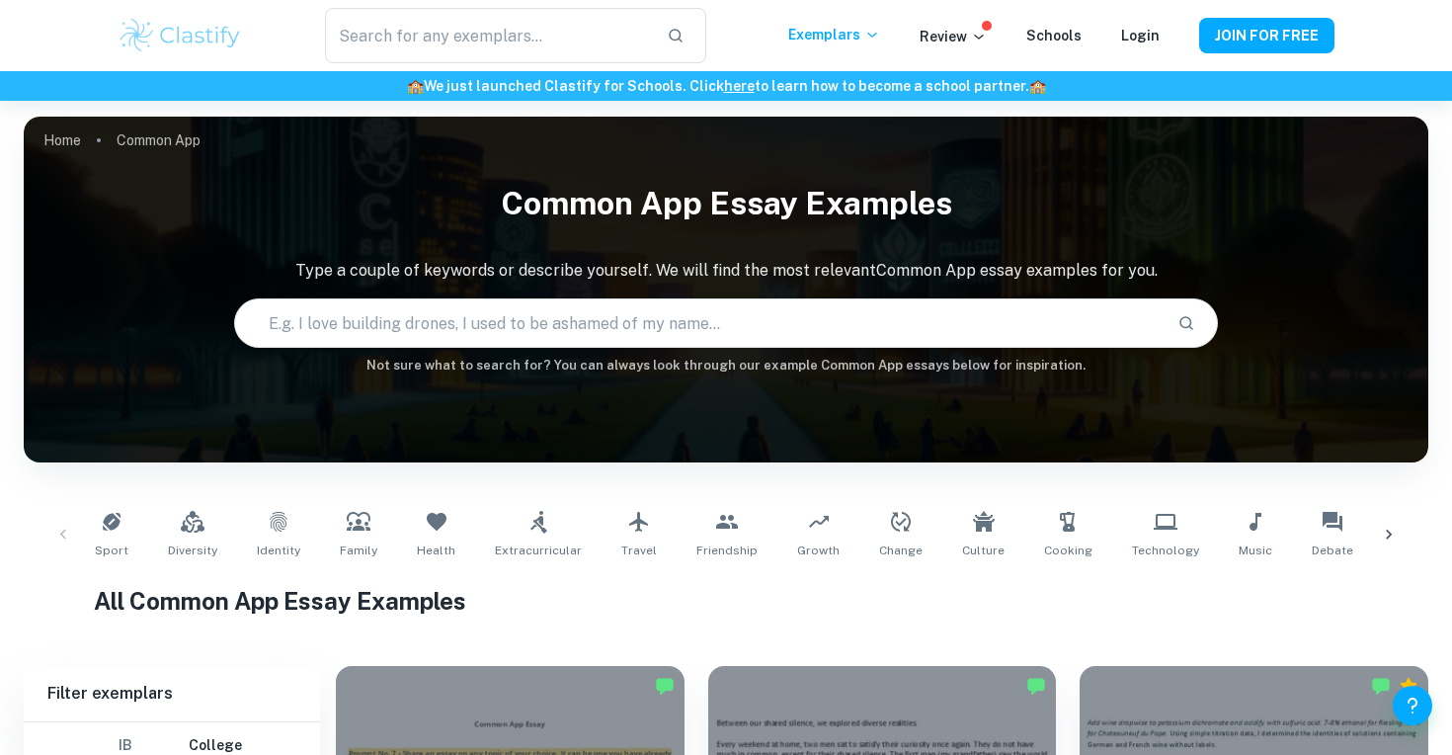
scroll to position [586, 0]
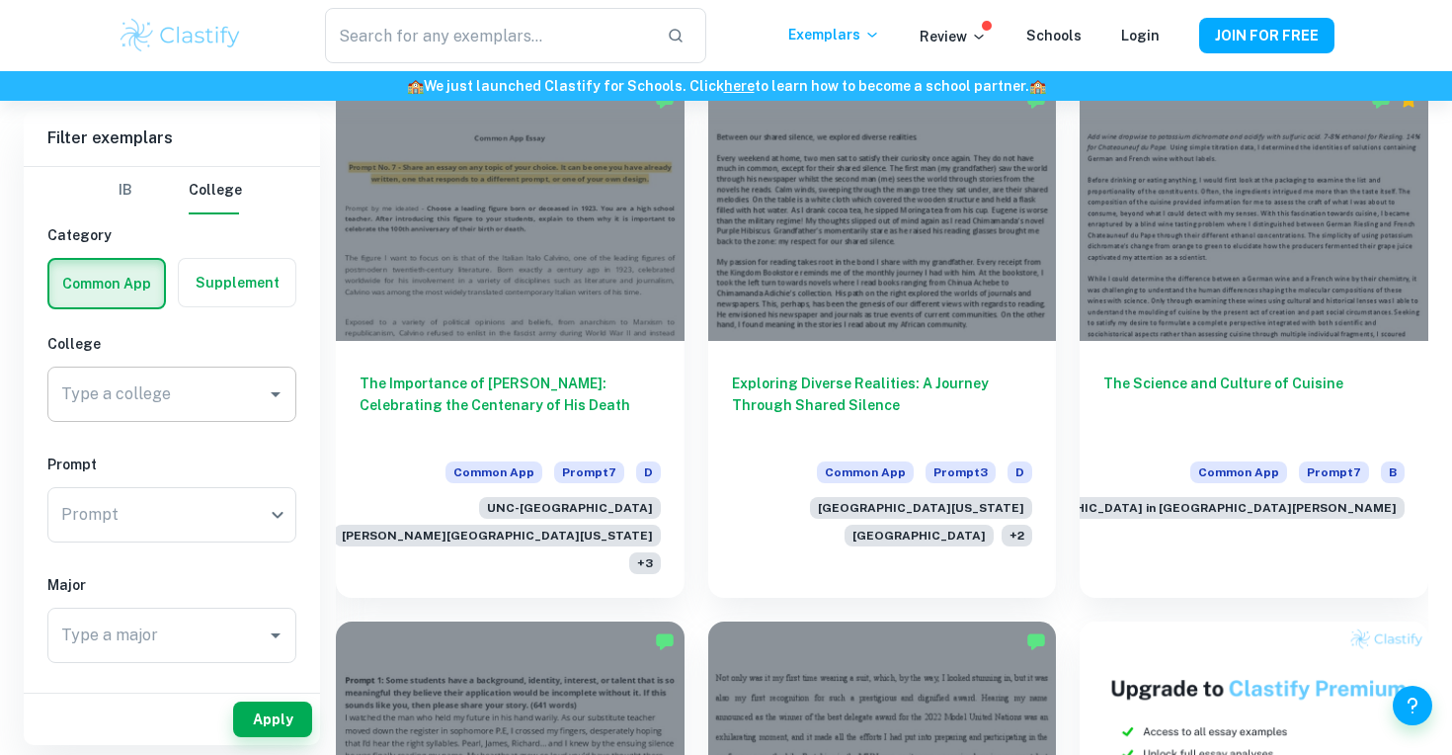
click at [198, 388] on input "Type a college" at bounding box center [156, 394] width 201 height 38
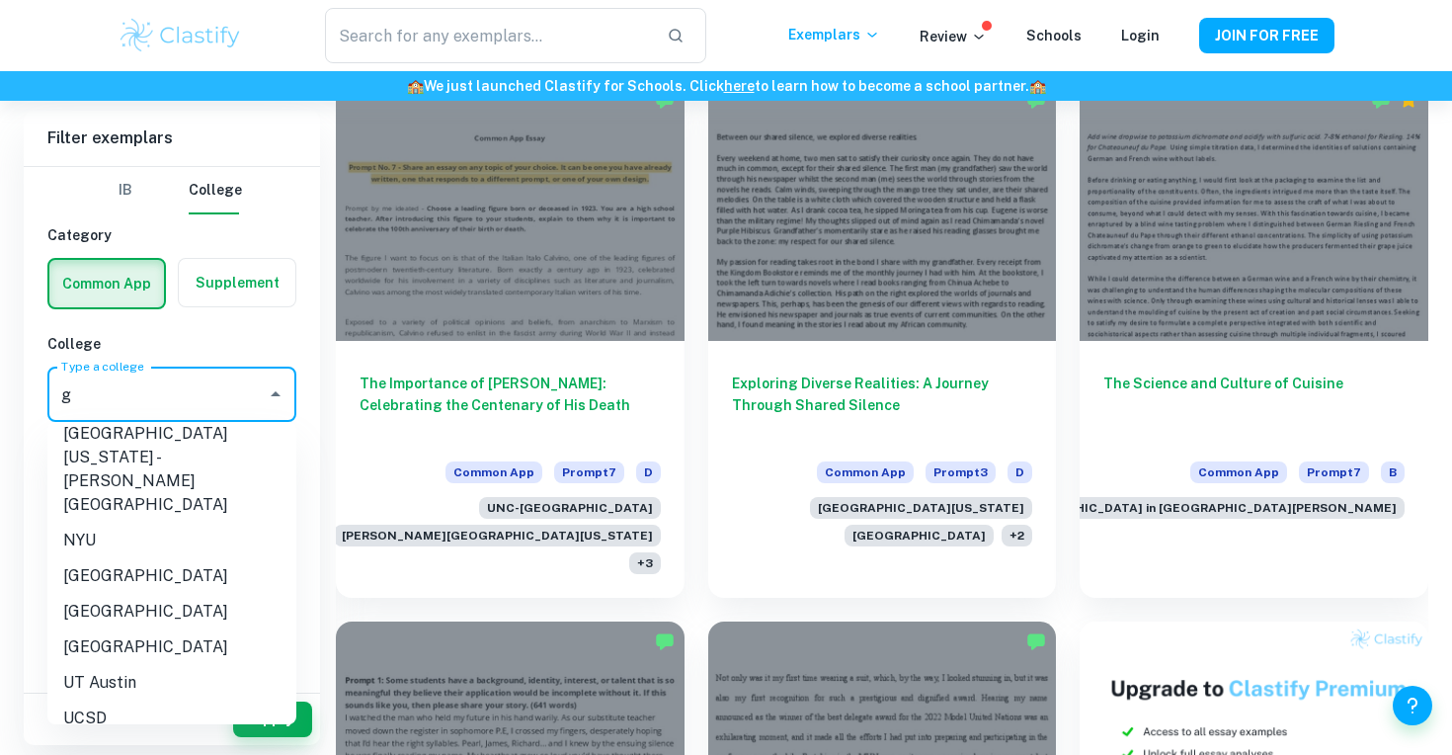
scroll to position [0, 0]
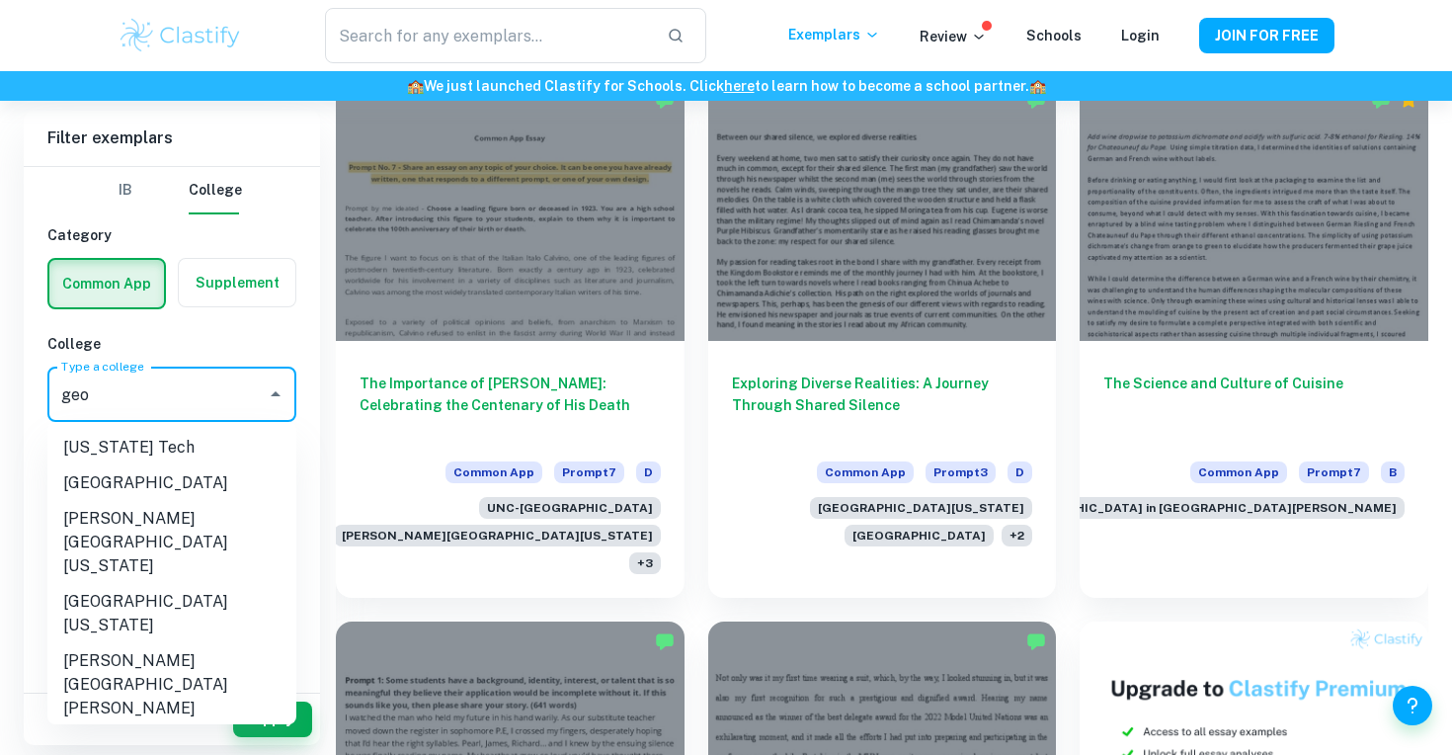
click at [186, 488] on li "[GEOGRAPHIC_DATA]" at bounding box center [171, 483] width 249 height 36
type input "[GEOGRAPHIC_DATA]"
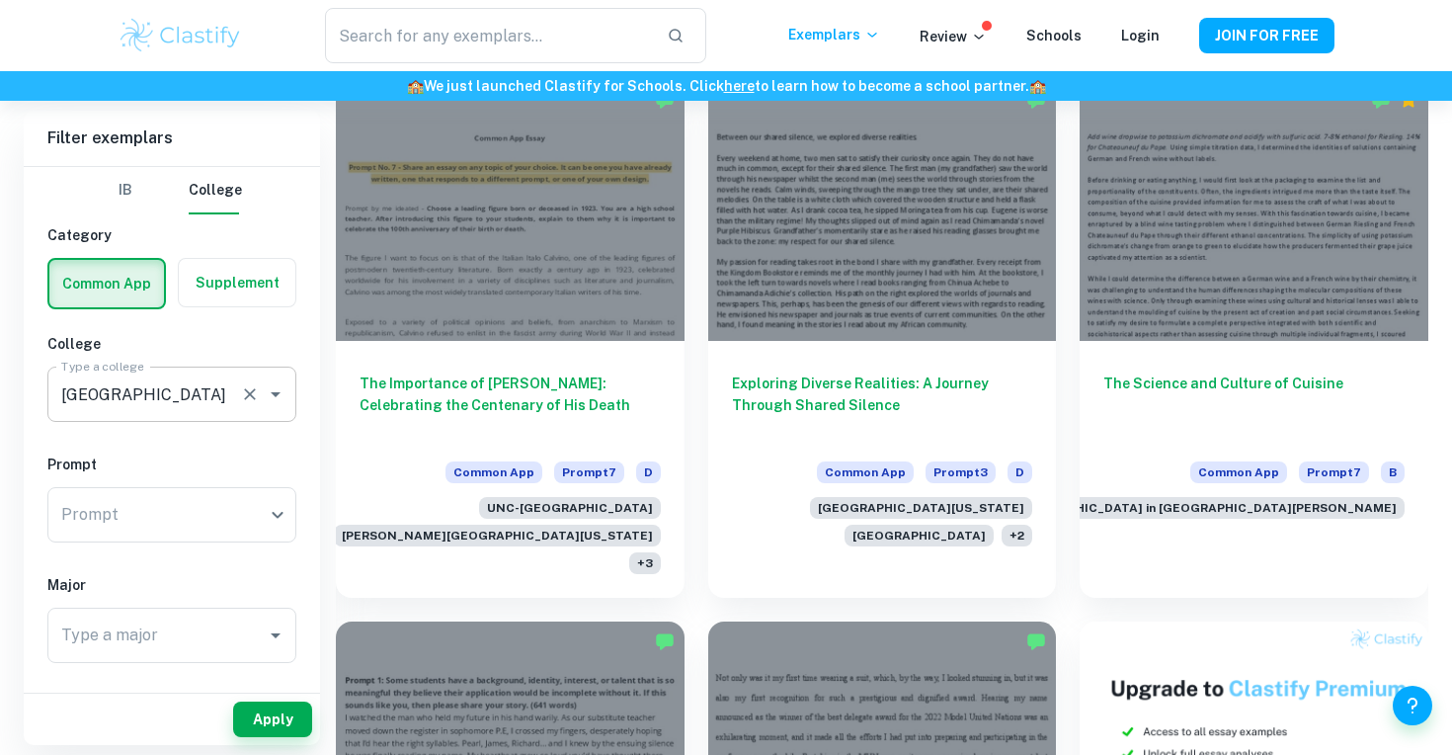
click at [223, 406] on input "[GEOGRAPHIC_DATA]" at bounding box center [144, 394] width 176 height 38
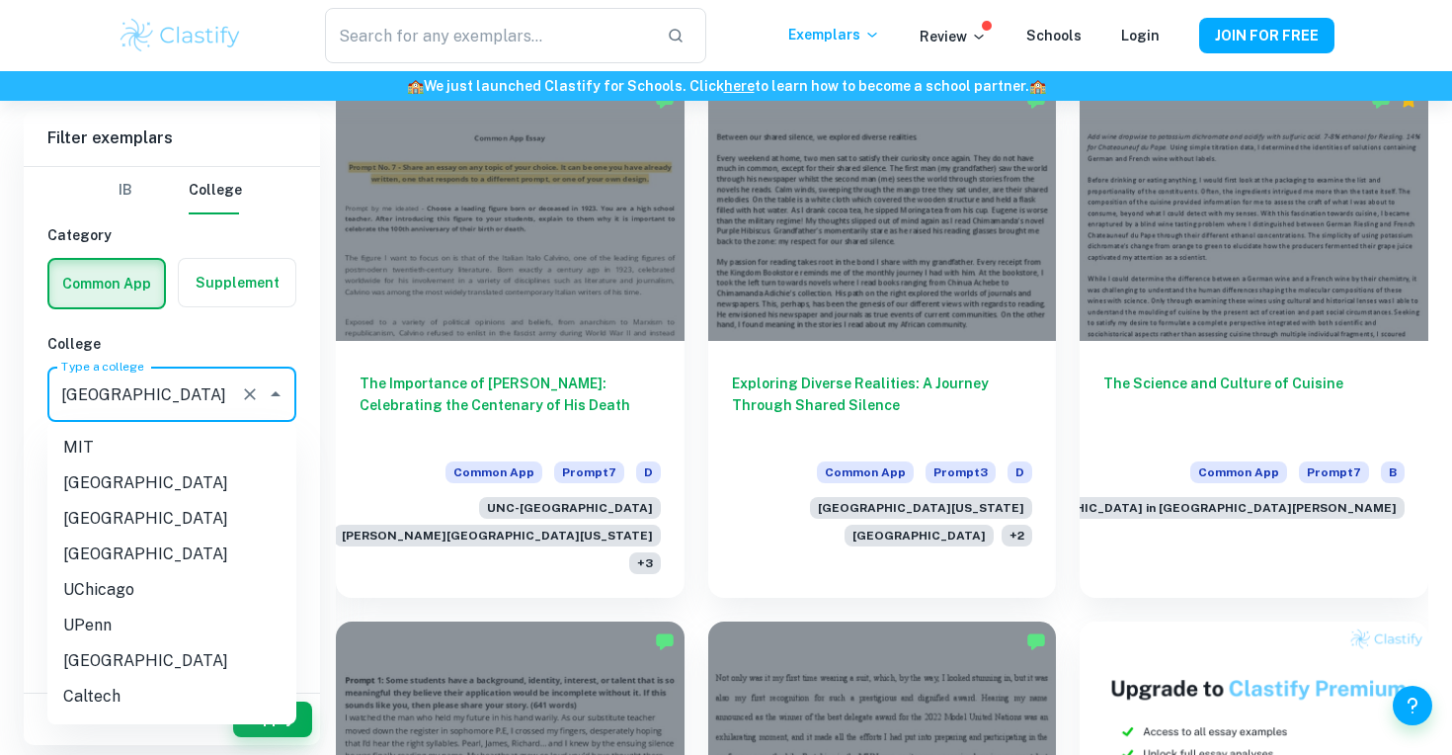
scroll to position [1804, 0]
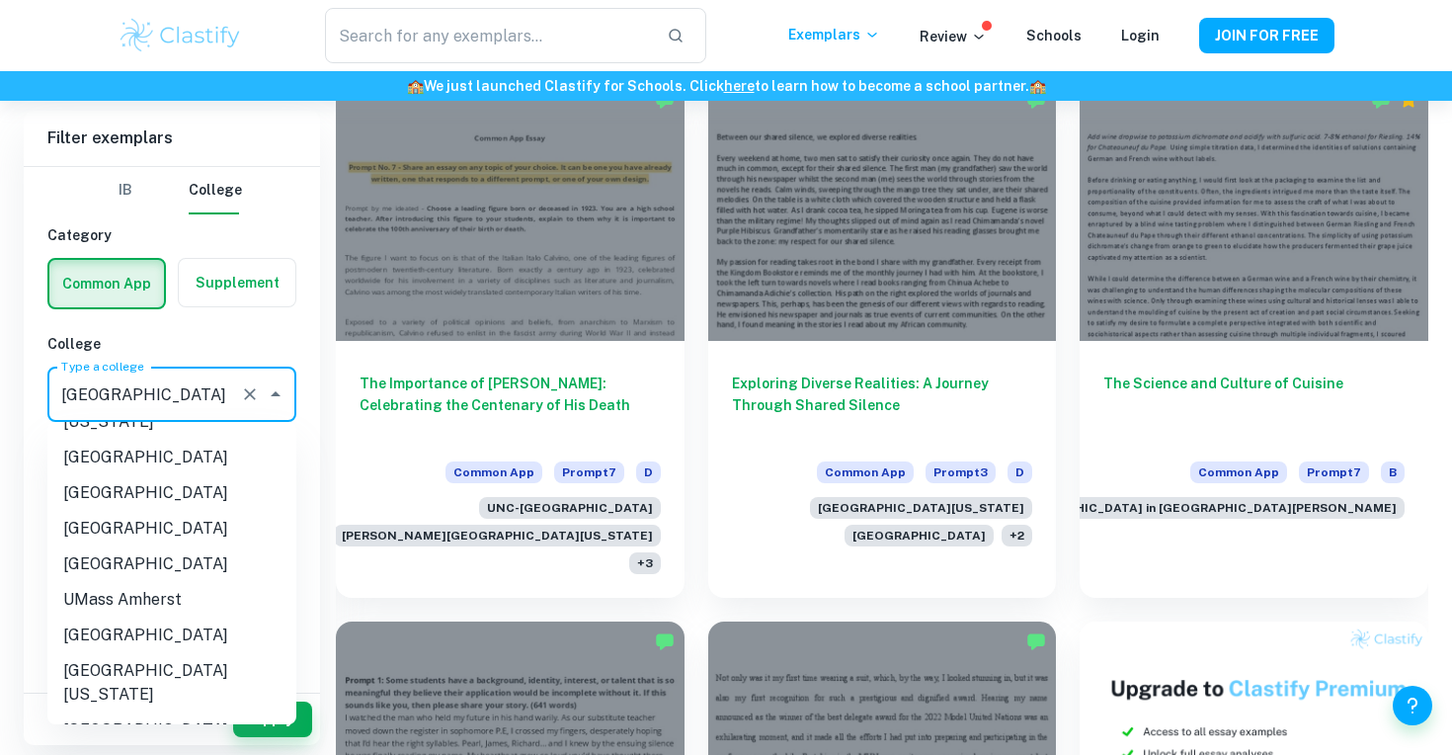
click at [251, 387] on icon "Clear" at bounding box center [250, 394] width 20 height 20
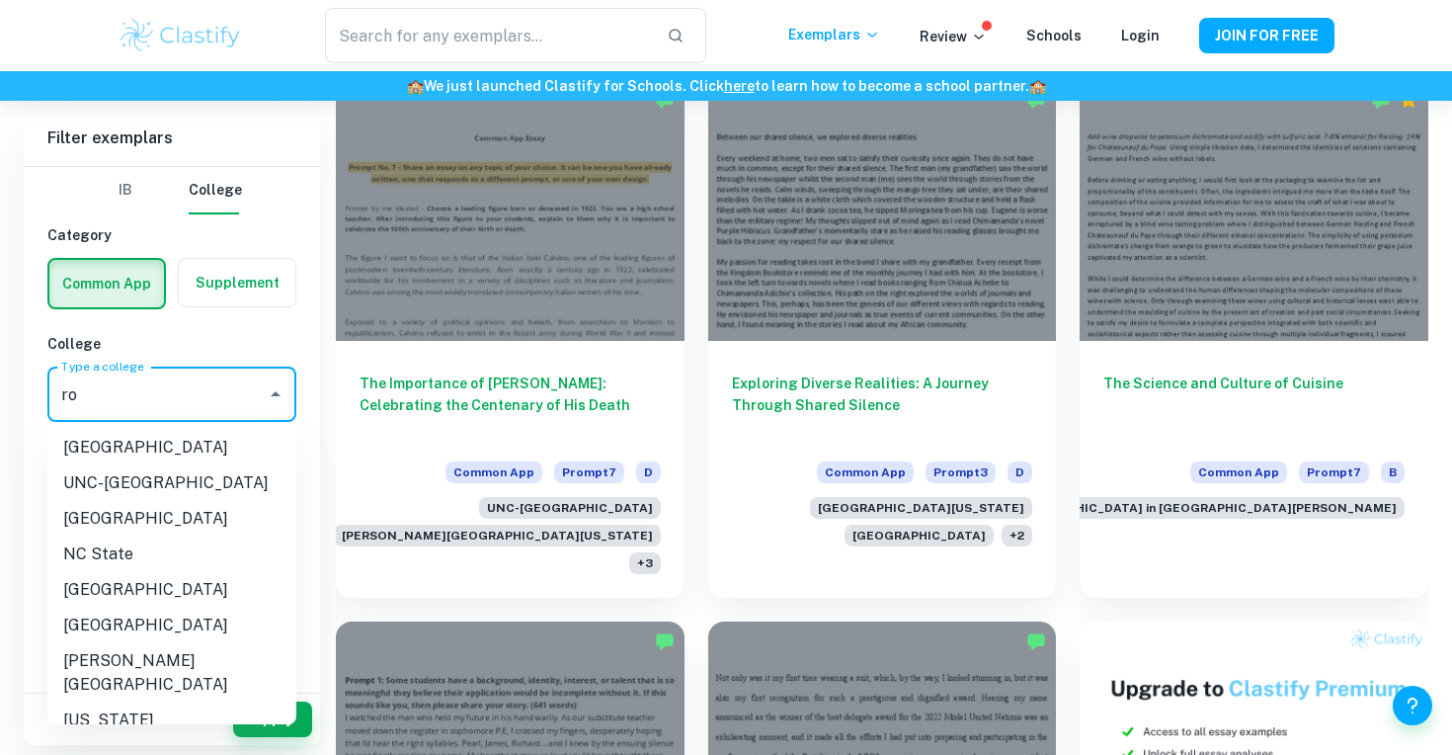
type input "r"
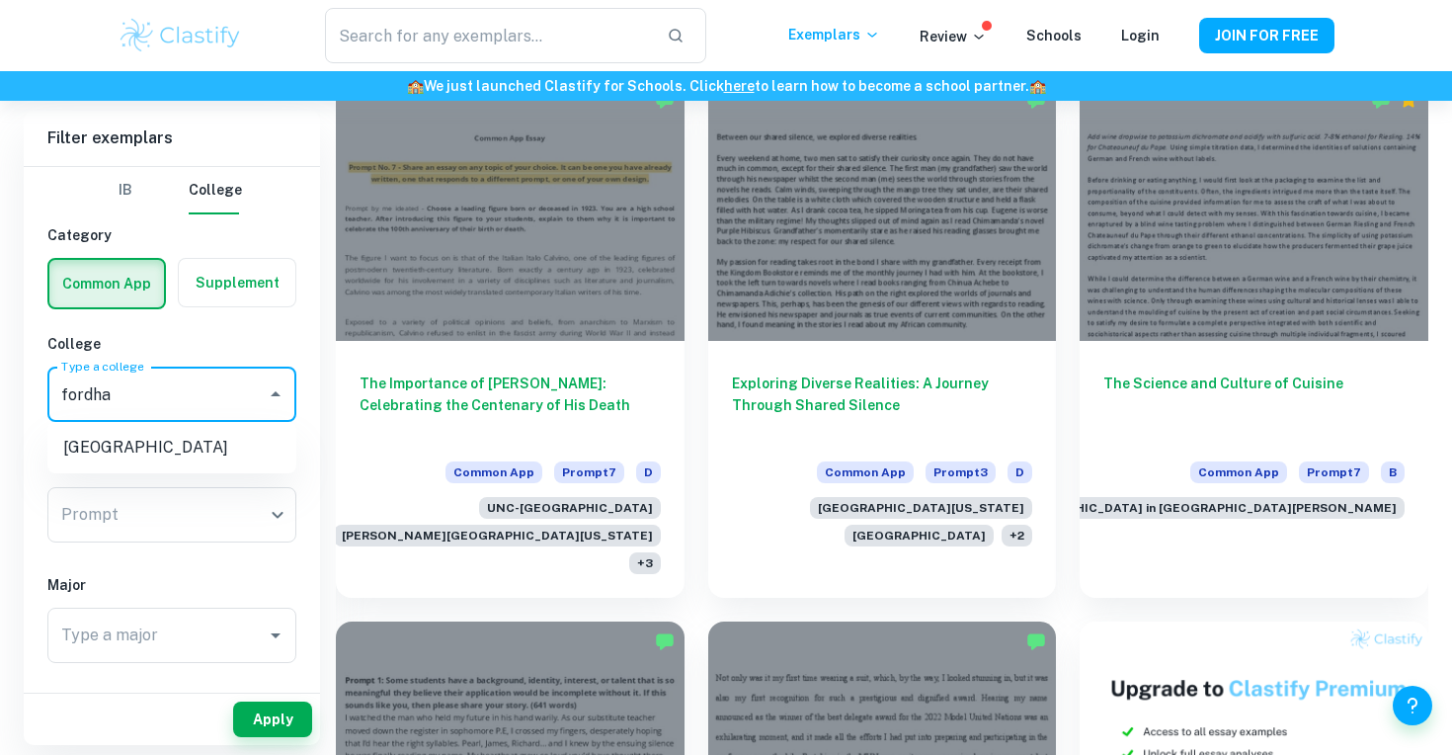
click at [203, 463] on li "[GEOGRAPHIC_DATA]" at bounding box center [171, 448] width 249 height 36
type input "[GEOGRAPHIC_DATA]"
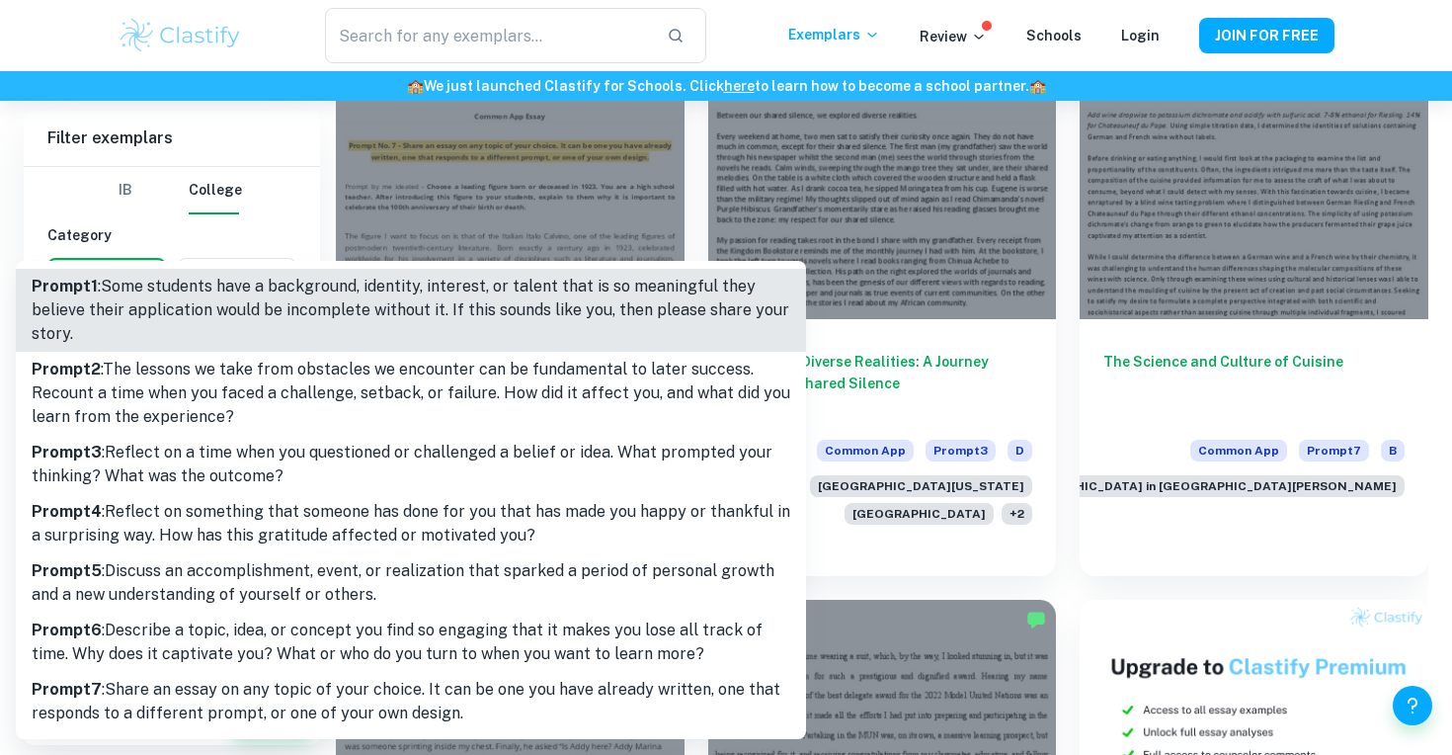
scroll to position [614, 0]
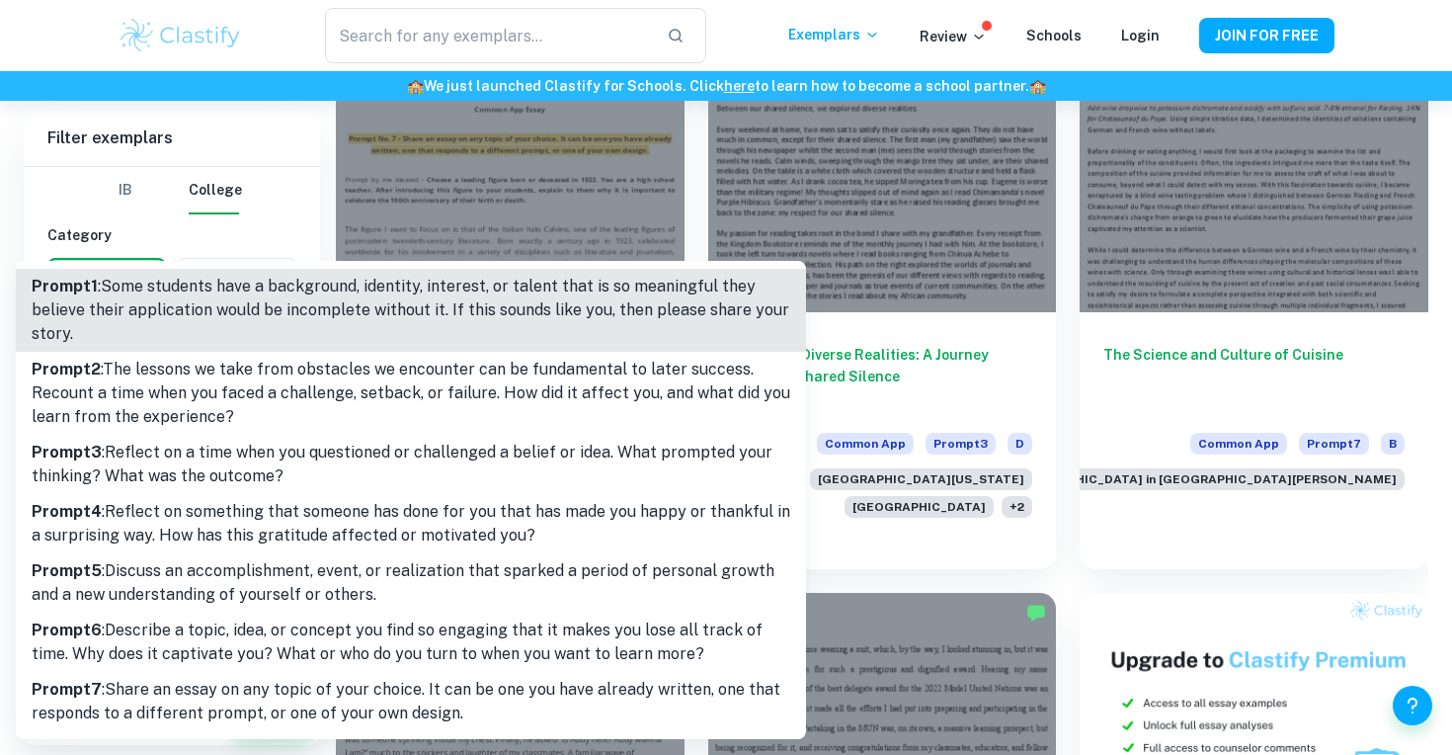
click at [275, 206] on div at bounding box center [726, 377] width 1452 height 755
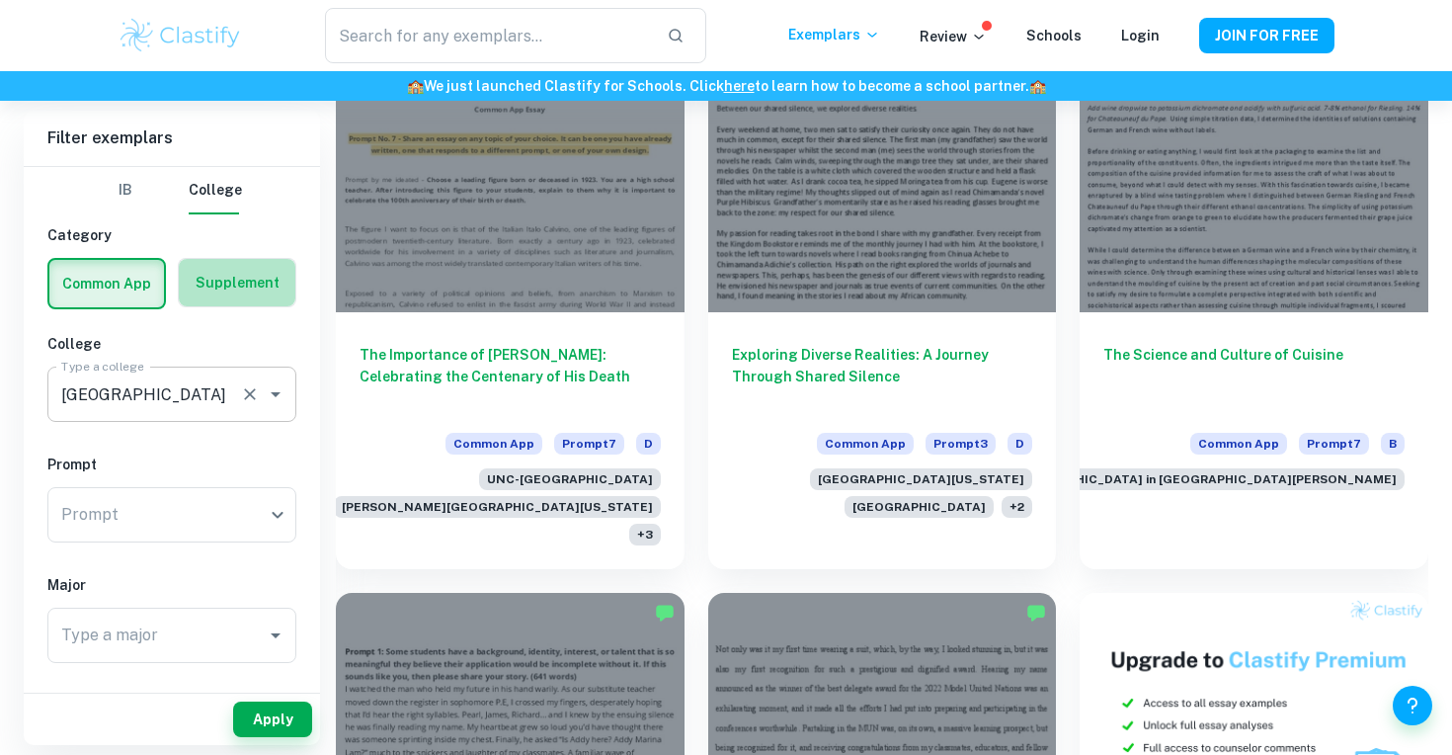
click at [271, 273] on label "button" at bounding box center [237, 282] width 117 height 47
click at [0, 0] on input "radio" at bounding box center [0, 0] width 0 height 0
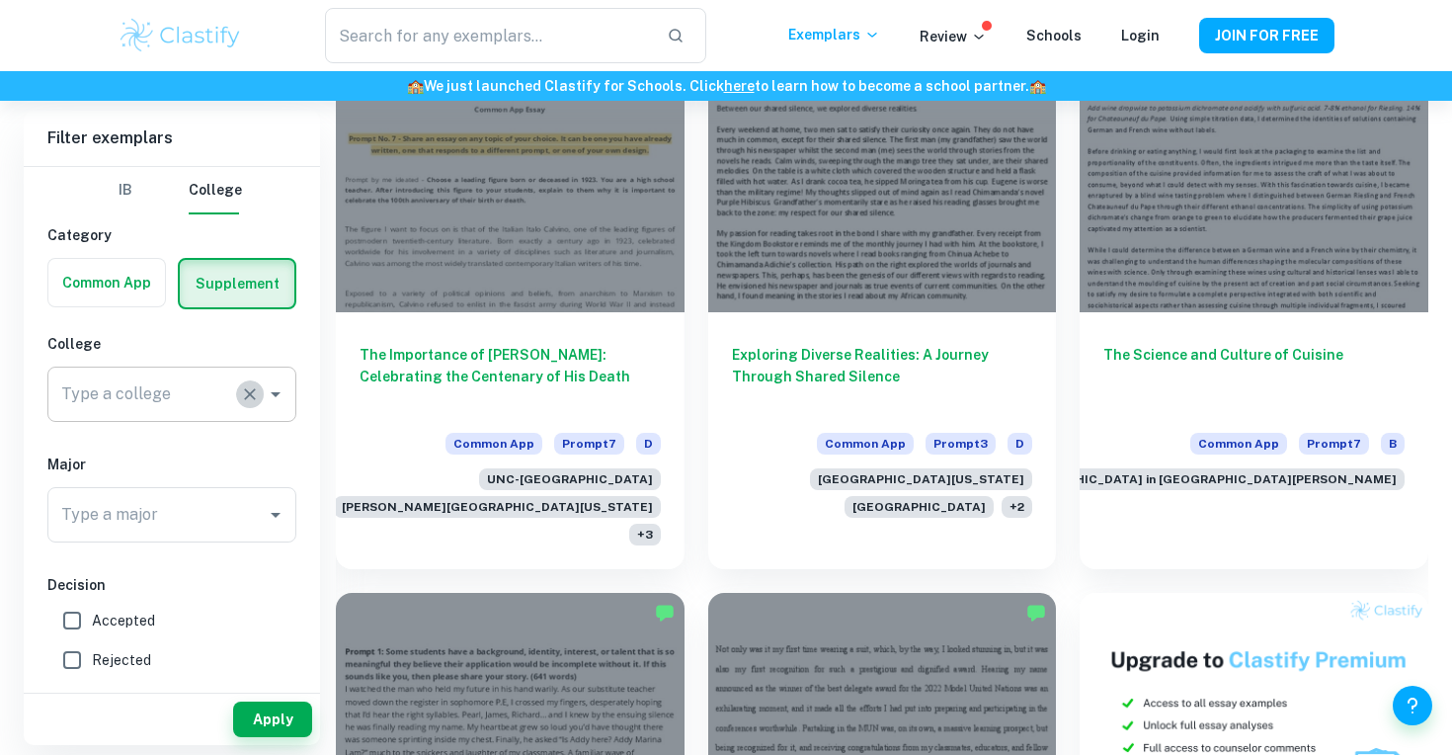
click at [244, 403] on button "Clear" at bounding box center [250, 394] width 28 height 28
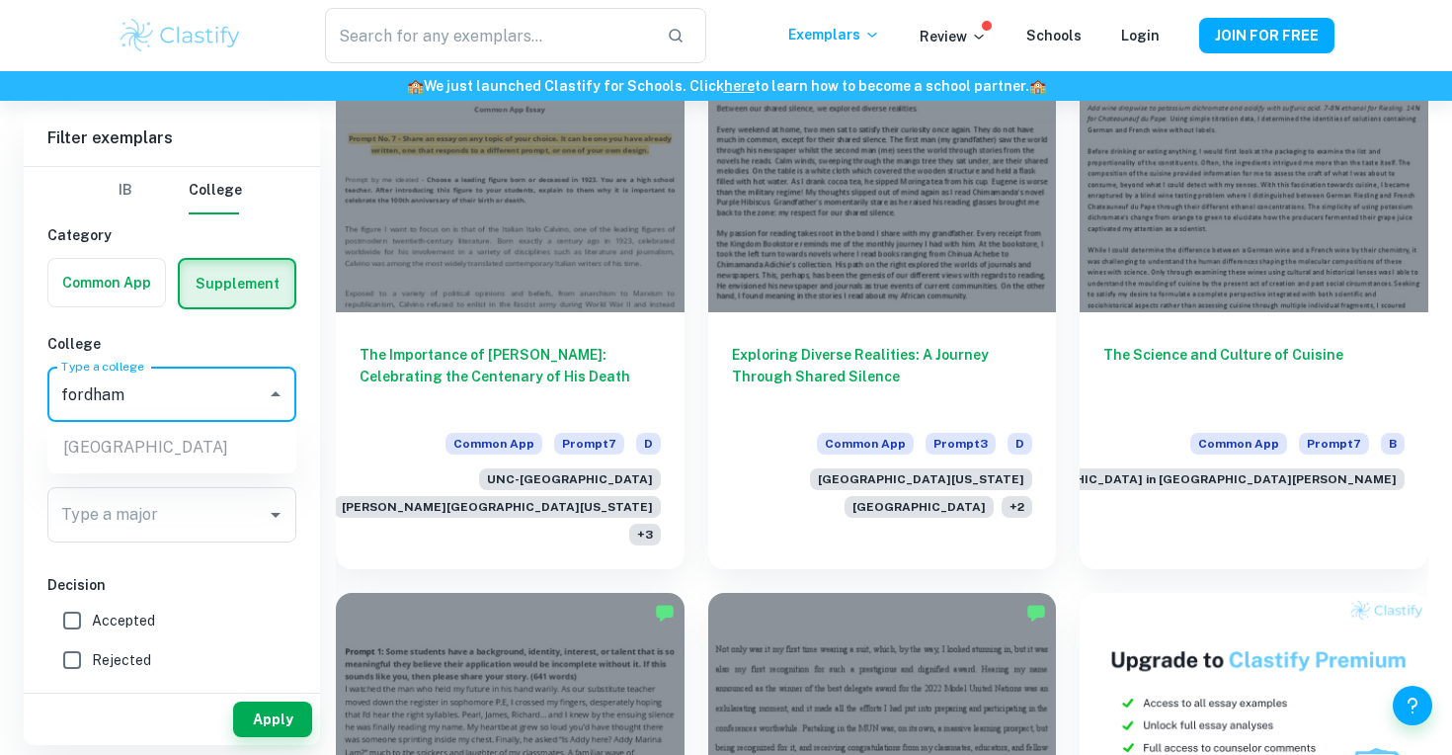
click at [192, 430] on ul "[GEOGRAPHIC_DATA]" at bounding box center [171, 447] width 249 height 51
click at [192, 440] on ul "[GEOGRAPHIC_DATA]" at bounding box center [171, 447] width 249 height 51
click at [179, 443] on ul "[GEOGRAPHIC_DATA]" at bounding box center [171, 447] width 249 height 51
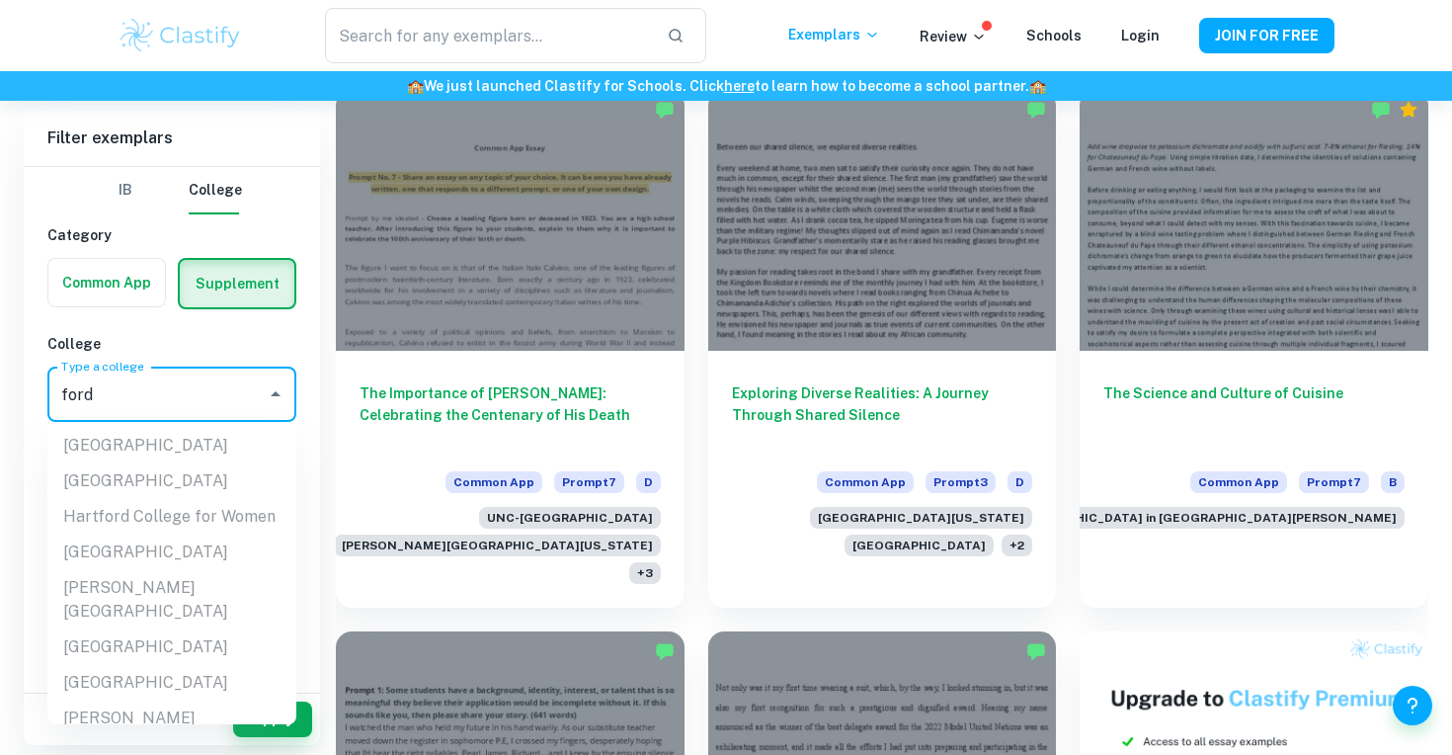
scroll to position [0, 0]
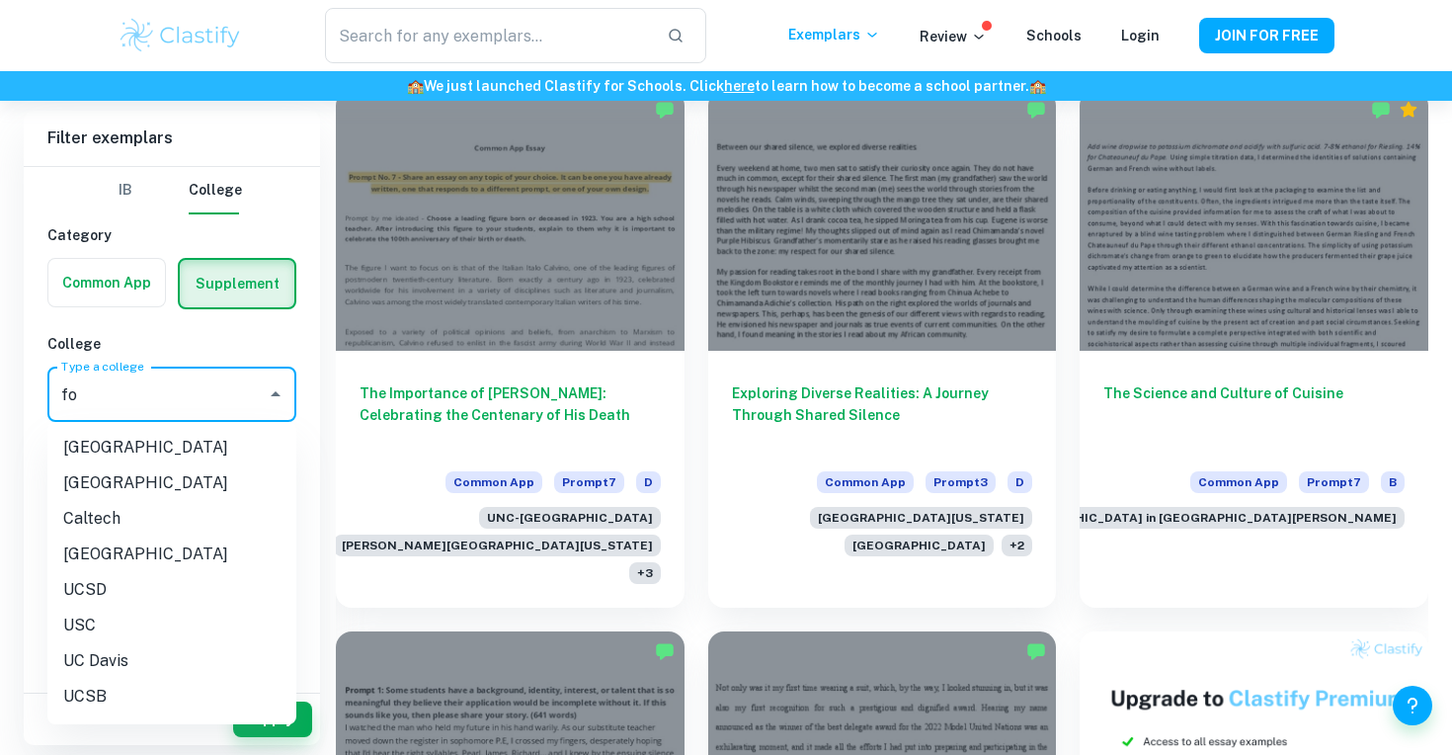
type input "f"
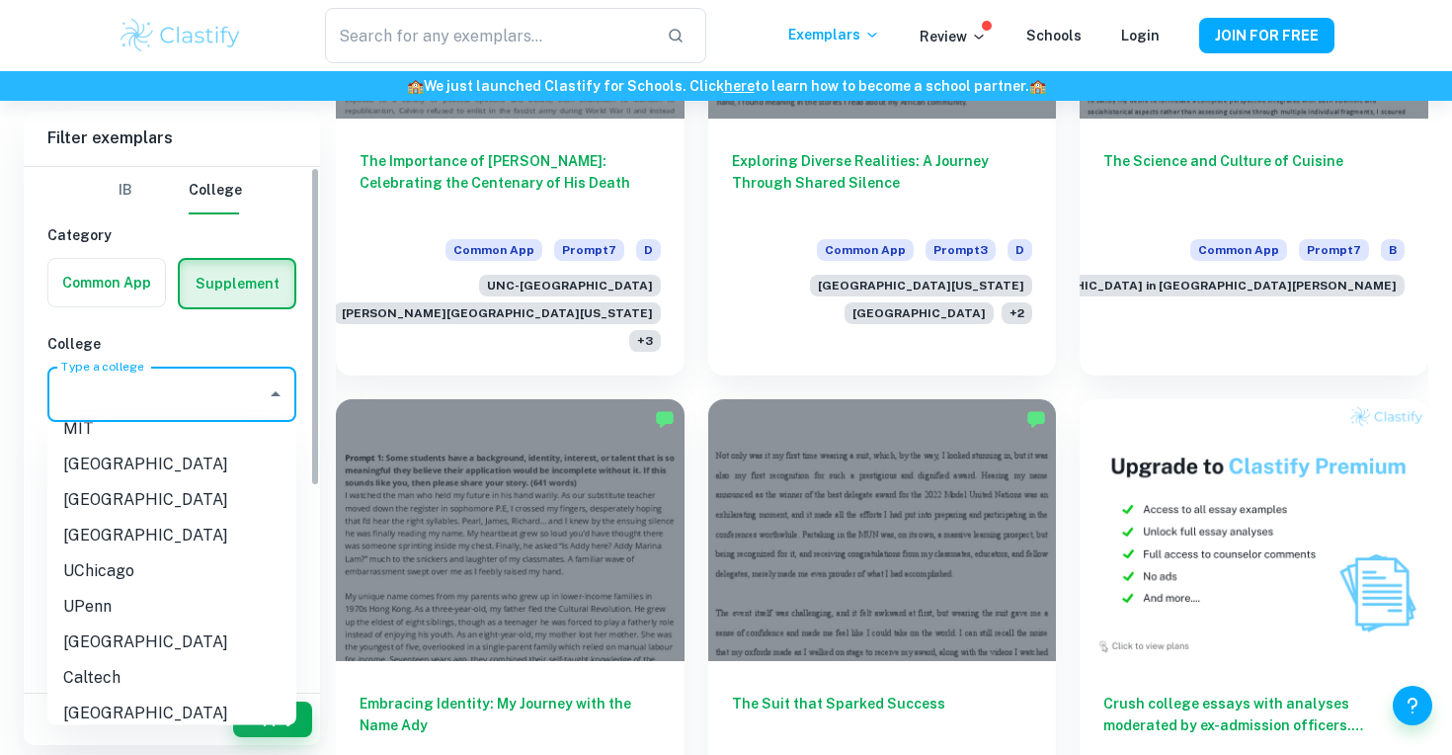
scroll to position [21, 0]
click at [124, 466] on li "[GEOGRAPHIC_DATA]" at bounding box center [171, 463] width 249 height 36
type input "[GEOGRAPHIC_DATA]"
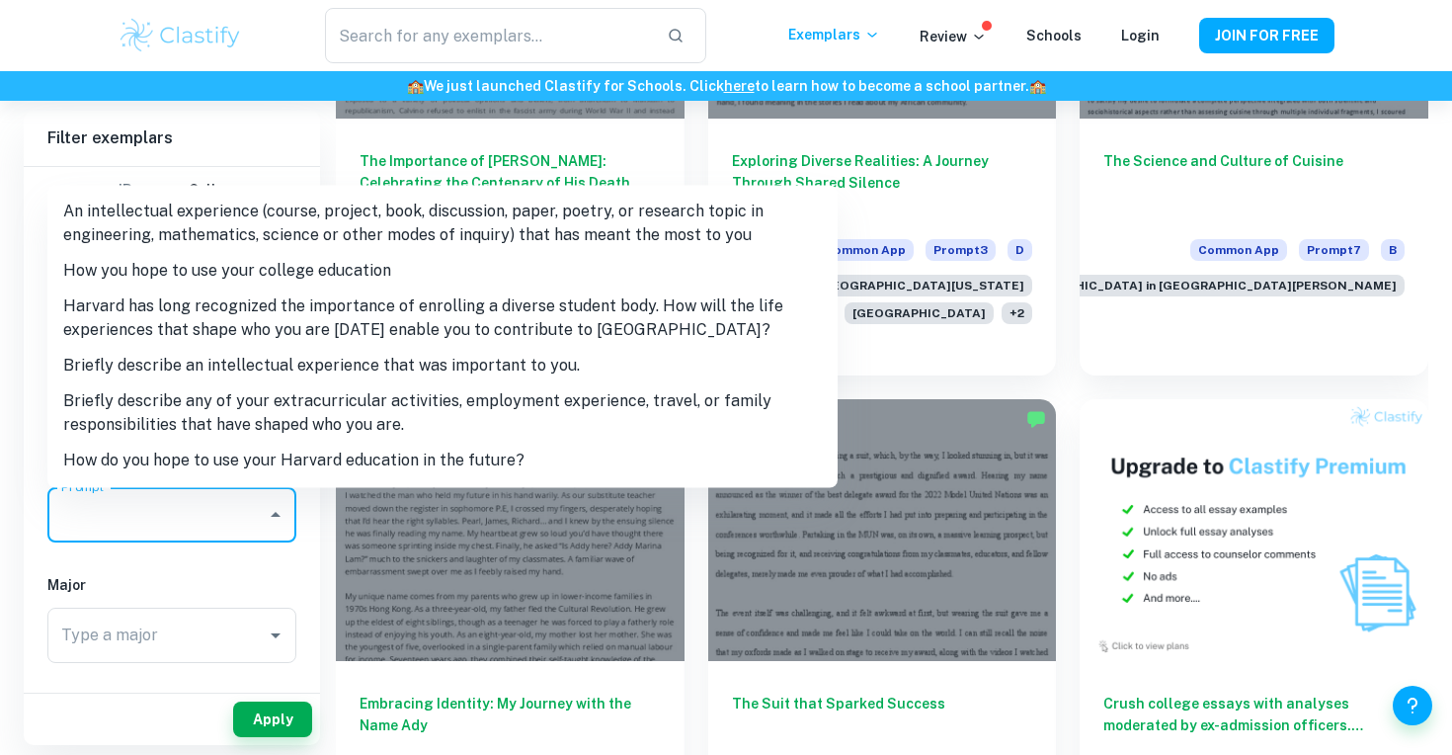
click at [127, 531] on input "Prompt" at bounding box center [156, 515] width 201 height 38
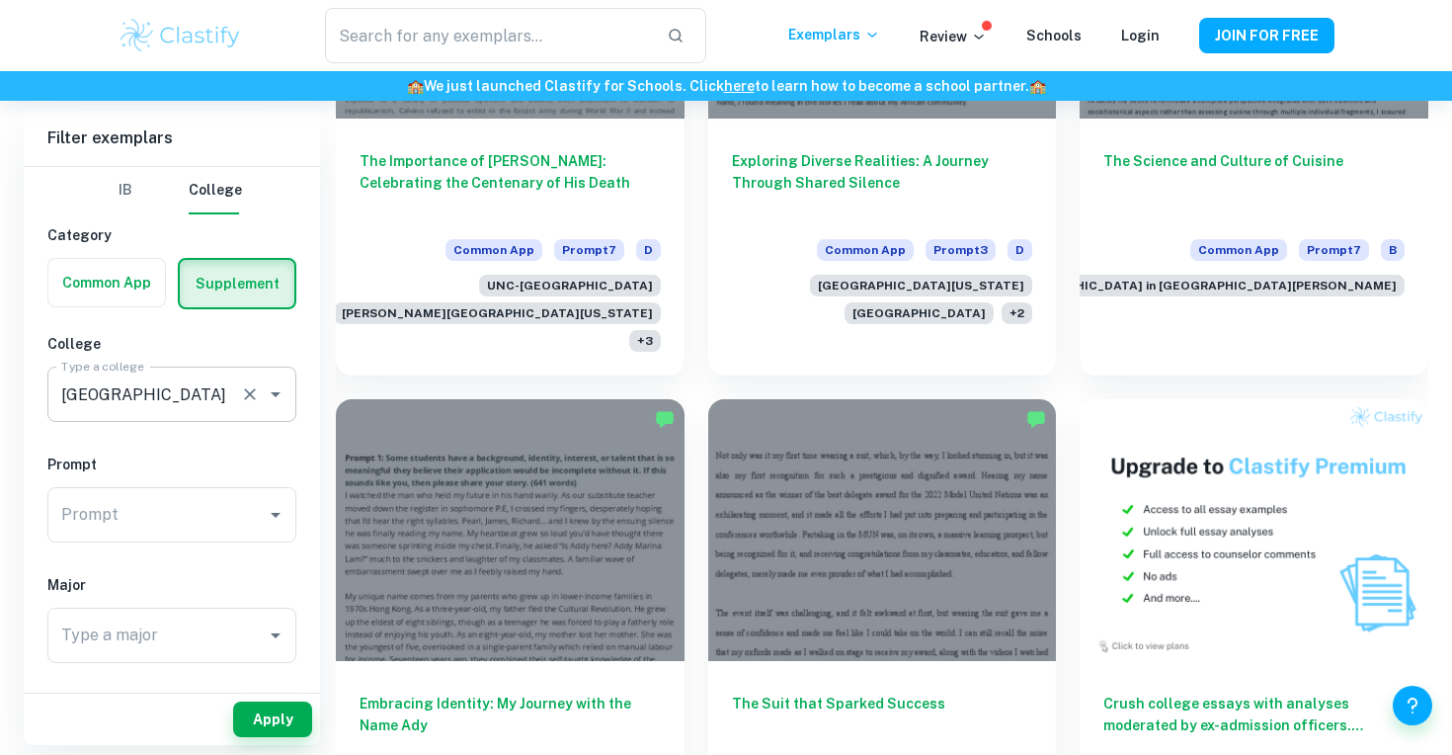
click at [110, 88] on h6 "🏫 We just launched Clastify for Schools. Click here to learn how to become a sc…" at bounding box center [726, 86] width 1444 height 22
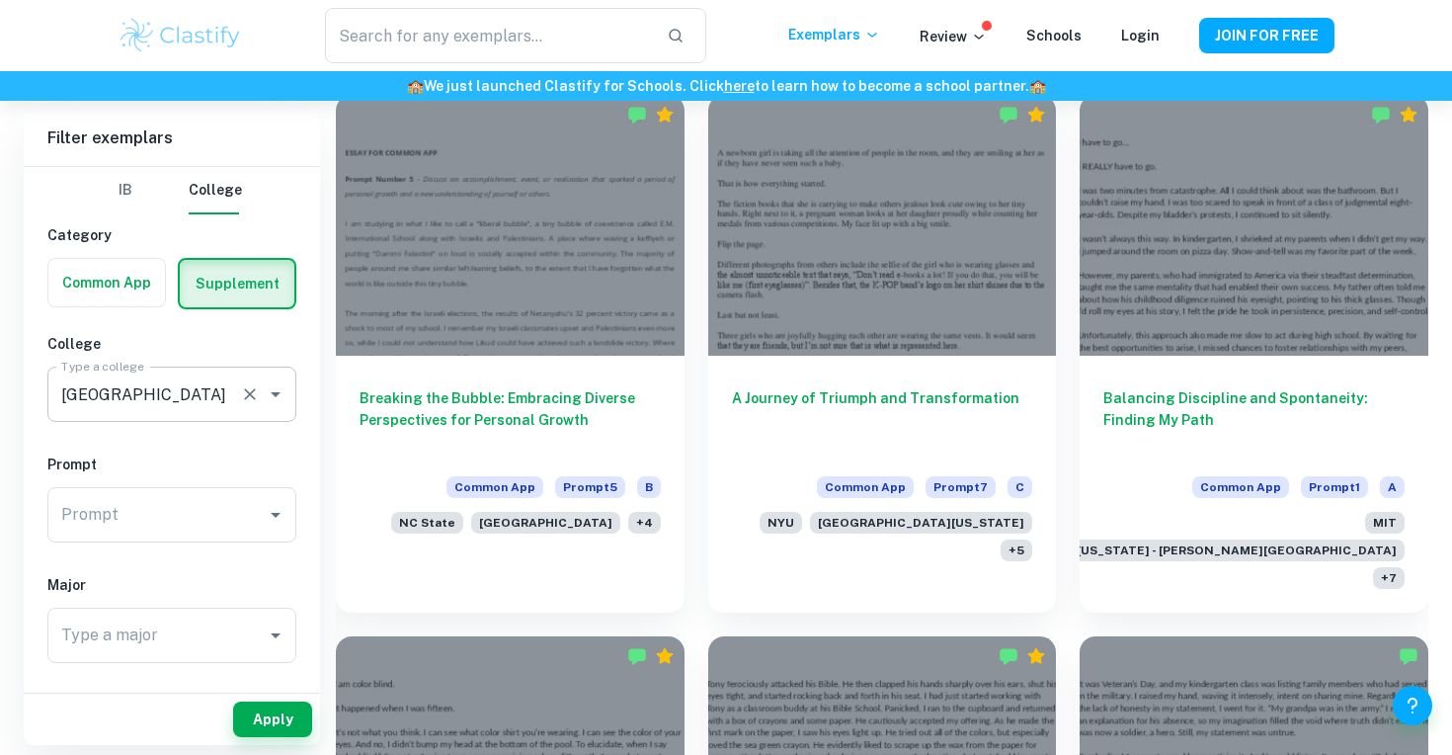
scroll to position [1636, 0]
